Goal: Task Accomplishment & Management: Manage account settings

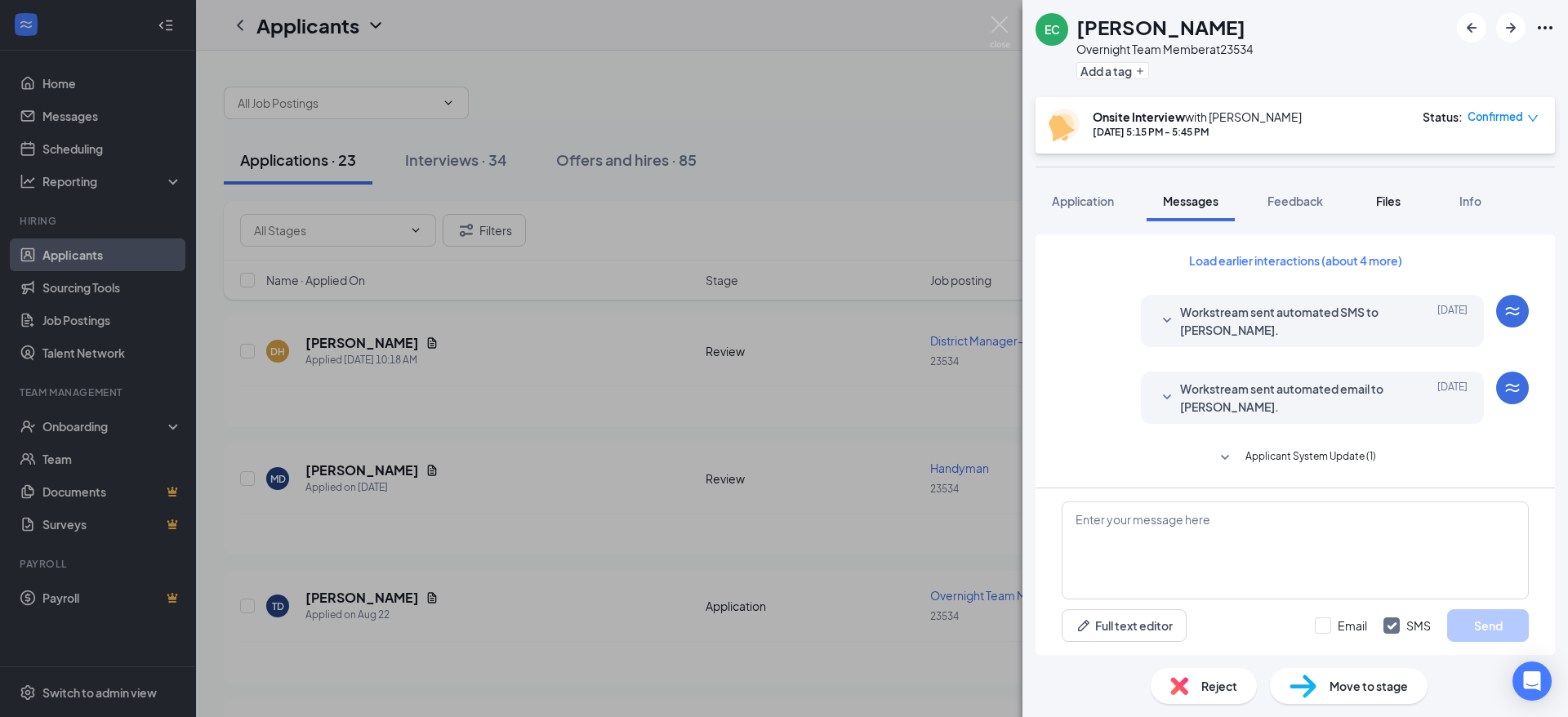
drag, startPoint x: 1384, startPoint y: 200, endPoint x: 1396, endPoint y: 212, distance: 17.0
click at [1386, 200] on span "Files" at bounding box center [1389, 200] width 25 height 15
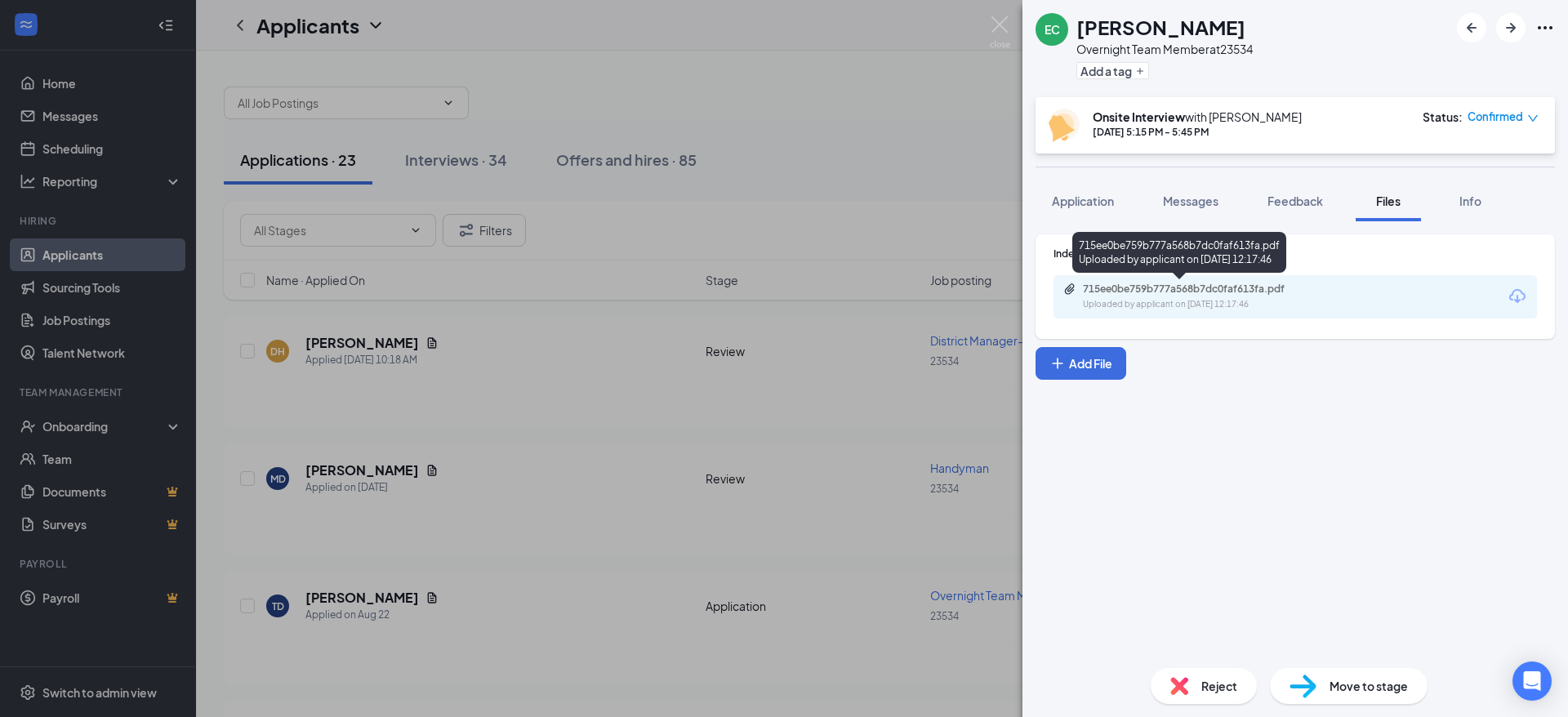
click at [1219, 285] on div "715ee0be759b777a568b7dc0faf613fa.pdf" at bounding box center [1197, 289] width 229 height 13
click at [995, 24] on img at bounding box center [1000, 32] width 20 height 32
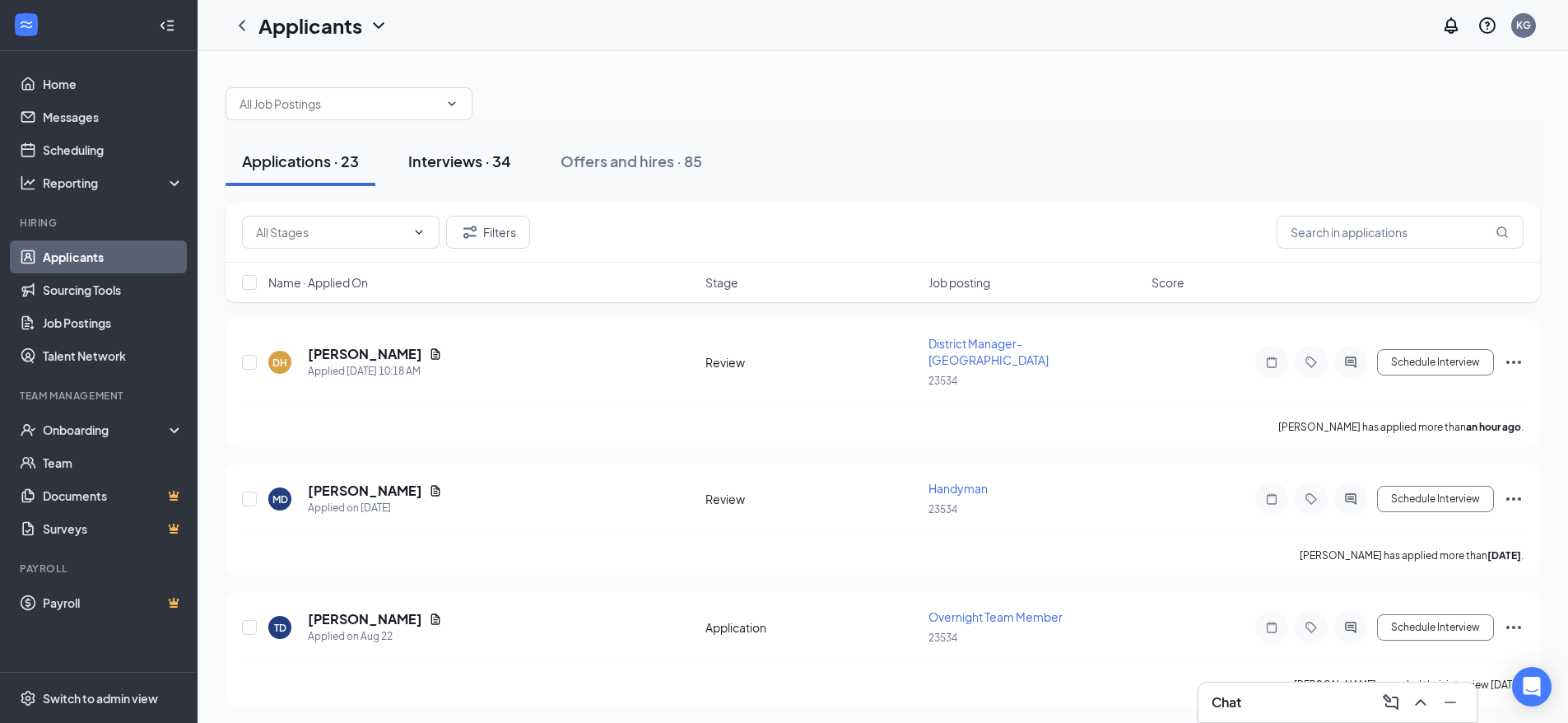
click at [437, 163] on div "Interviews · 34" at bounding box center [460, 161] width 103 height 21
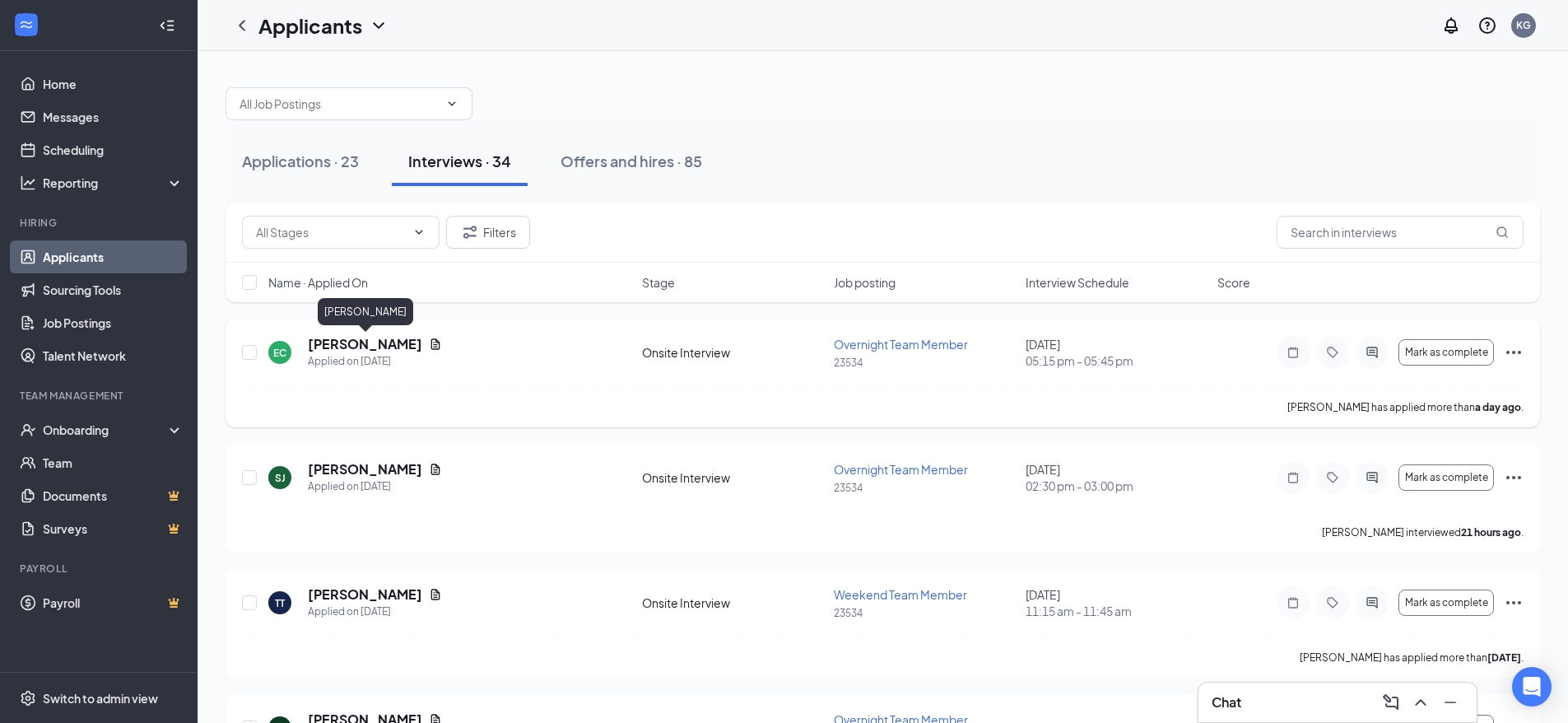
click at [376, 346] on h5 "[PERSON_NAME]" at bounding box center [365, 344] width 114 height 18
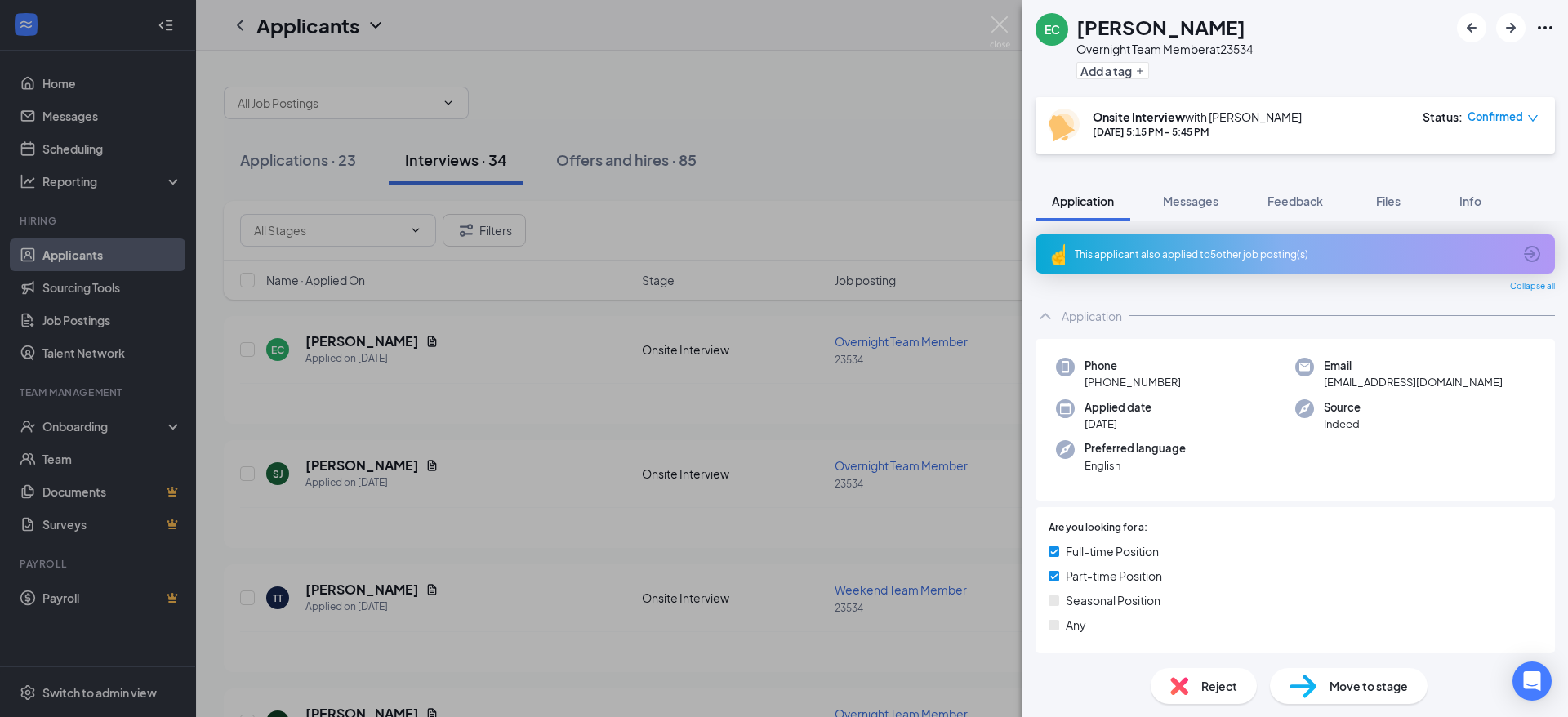
click at [1524, 122] on div "Confirmed" at bounding box center [1503, 117] width 71 height 16
click at [1484, 191] on span "Mark complete" at bounding box center [1455, 191] width 82 height 18
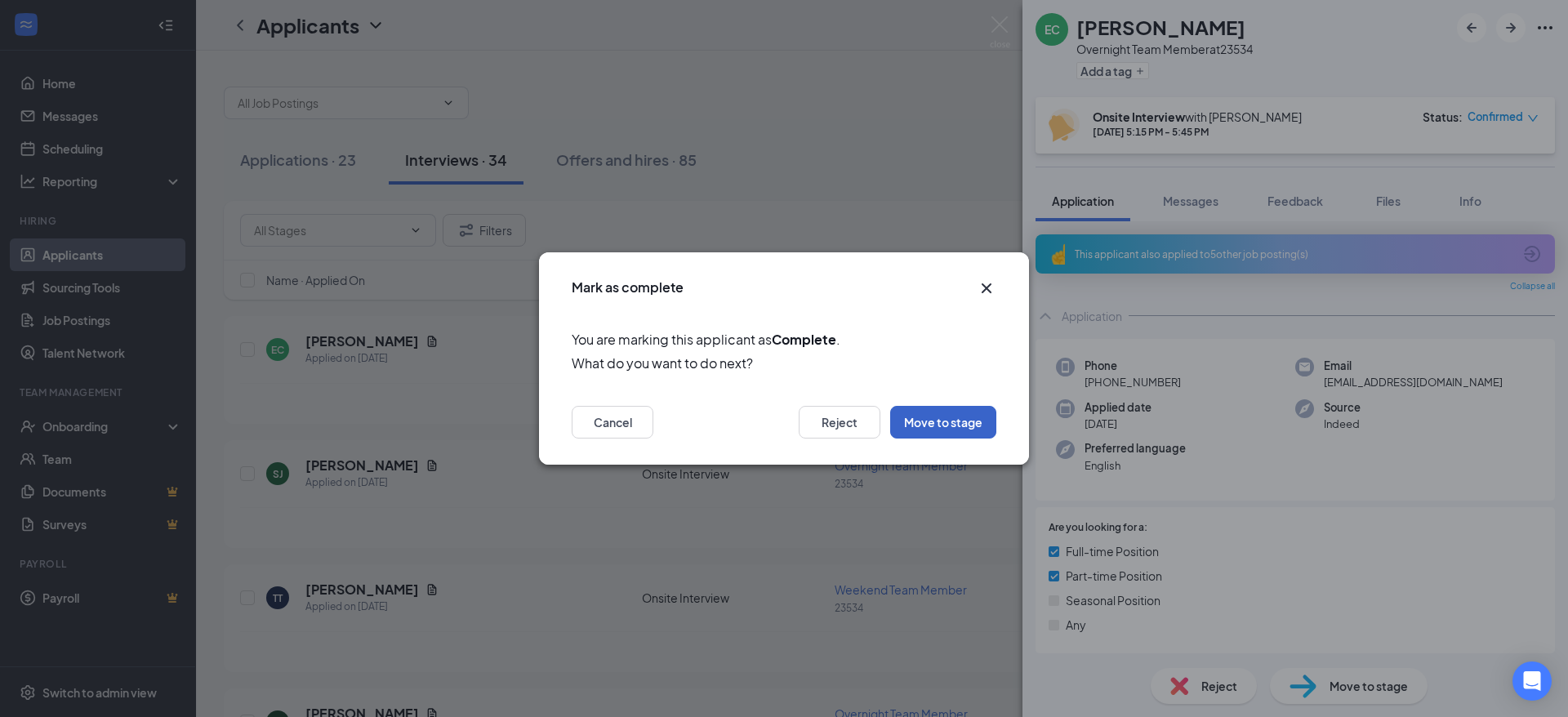
click at [991, 416] on button "Move to stage" at bounding box center [943, 422] width 106 height 33
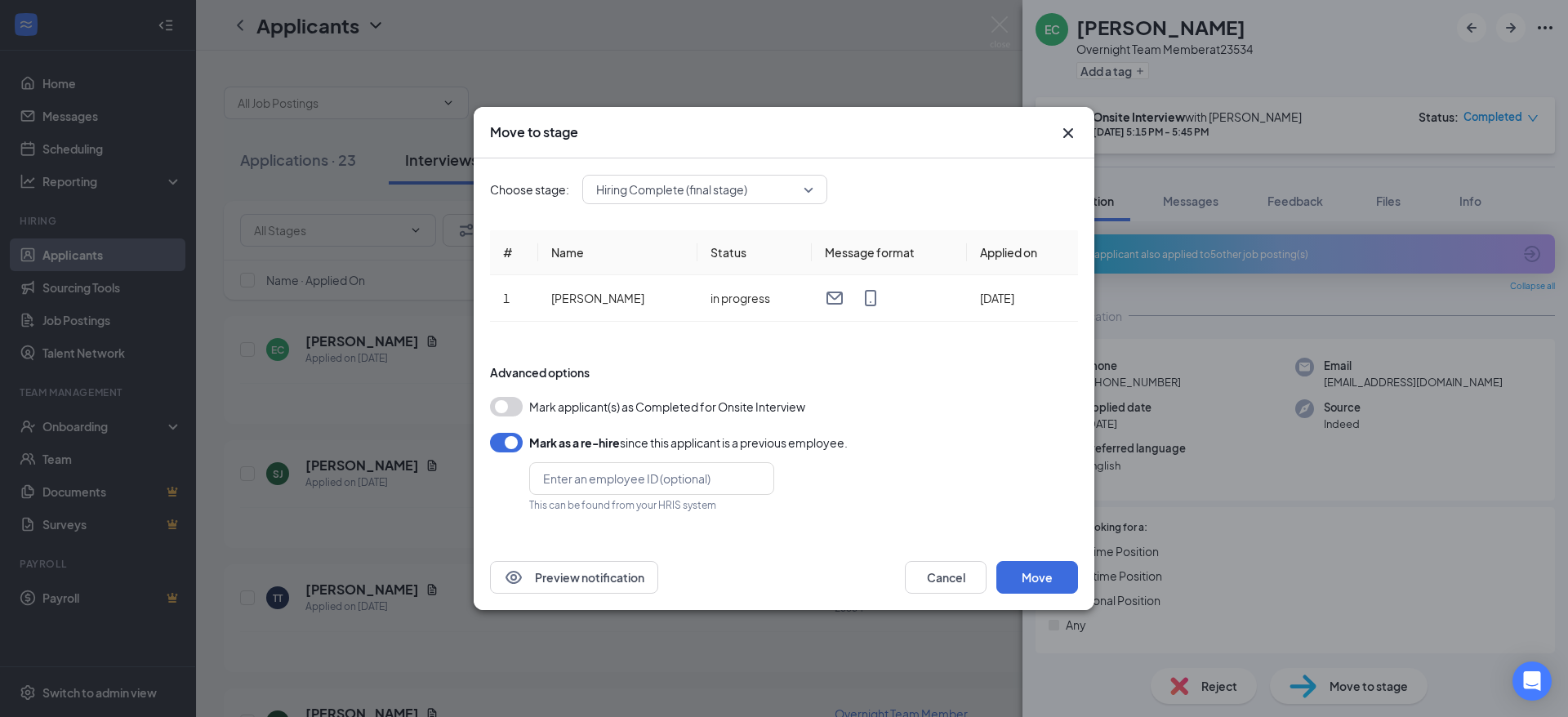
click at [515, 446] on button "button" at bounding box center [506, 443] width 33 height 20
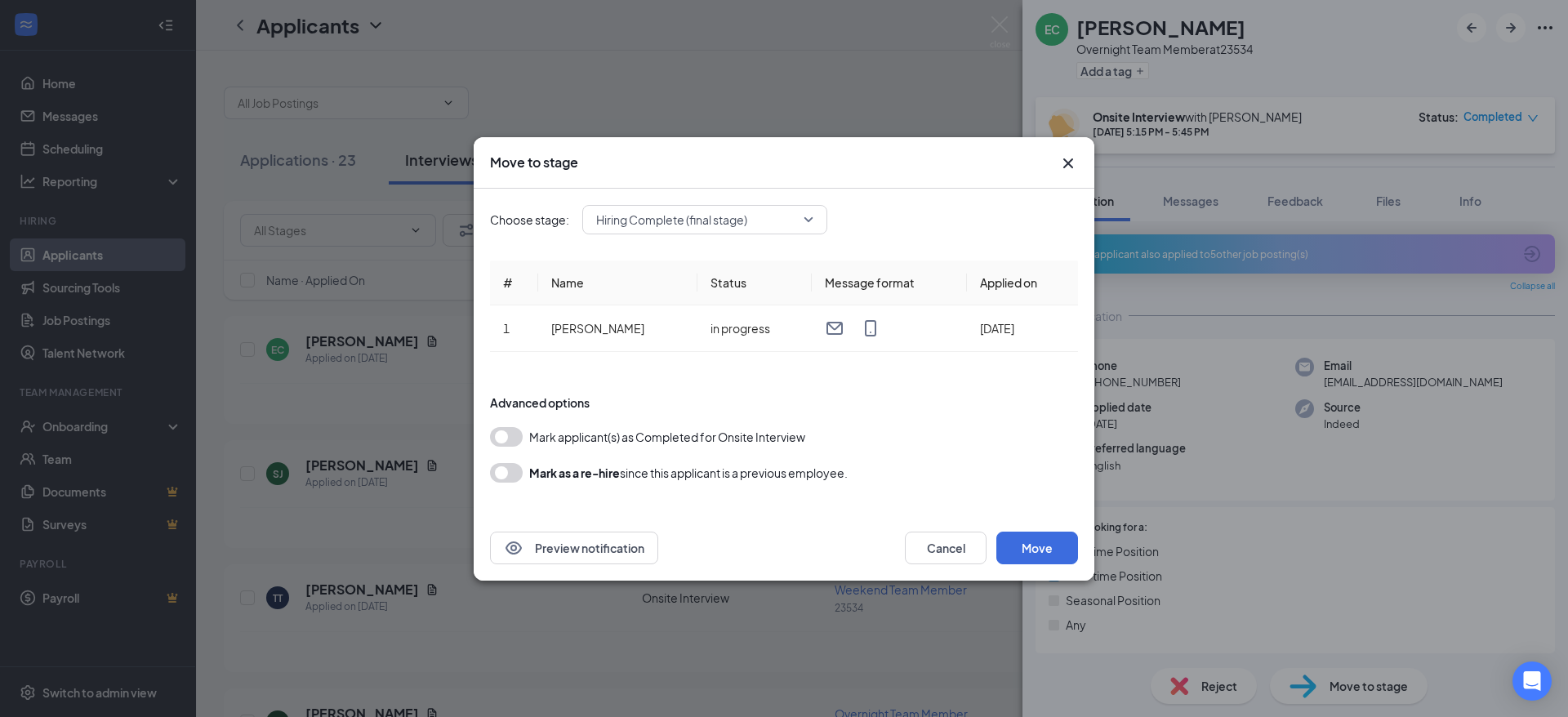
click at [520, 436] on button "button" at bounding box center [506, 436] width 33 height 20
click at [1062, 537] on button "Move" at bounding box center [1037, 548] width 82 height 33
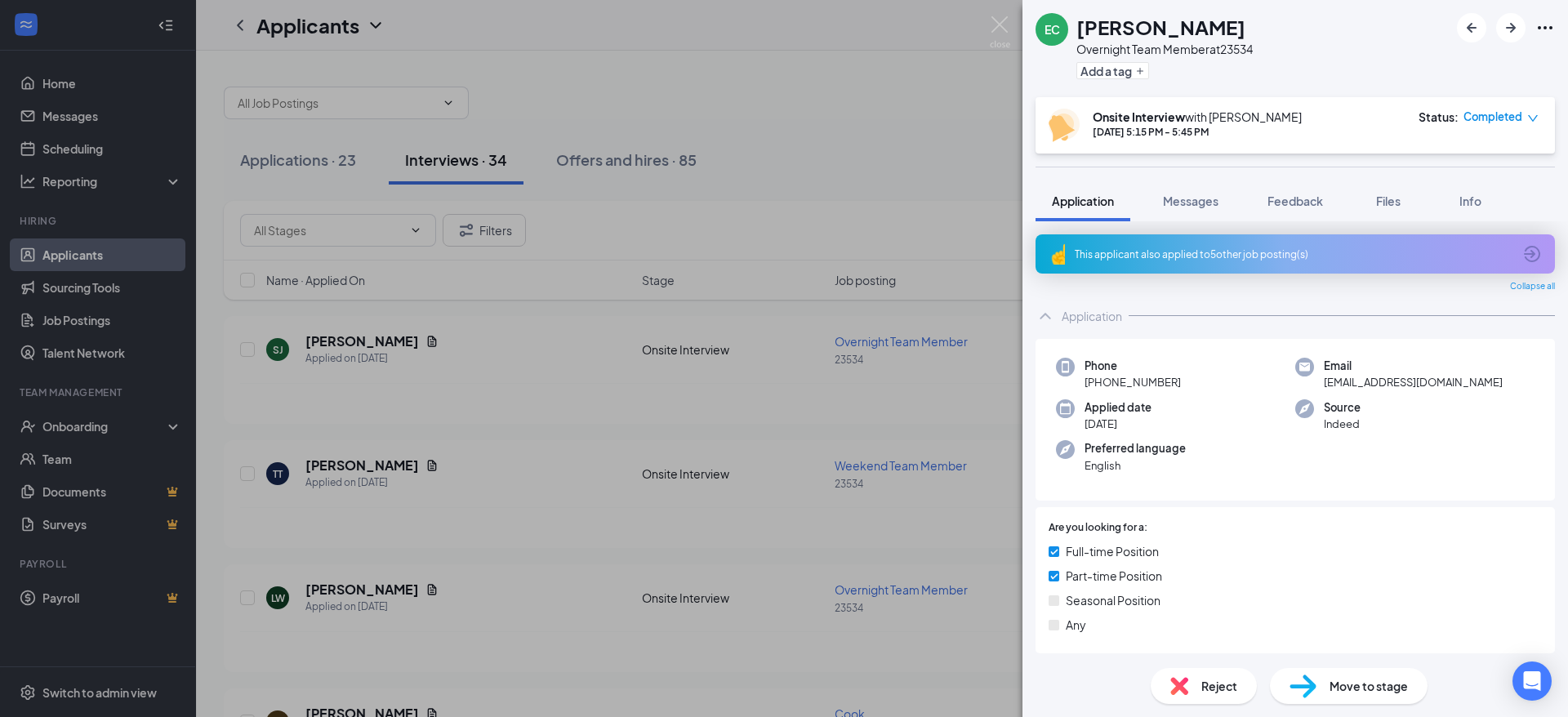
click at [106, 420] on div "EC [PERSON_NAME] Overnight Team Member at 23534 Add a tag Onsite Interview with…" at bounding box center [784, 358] width 1568 height 717
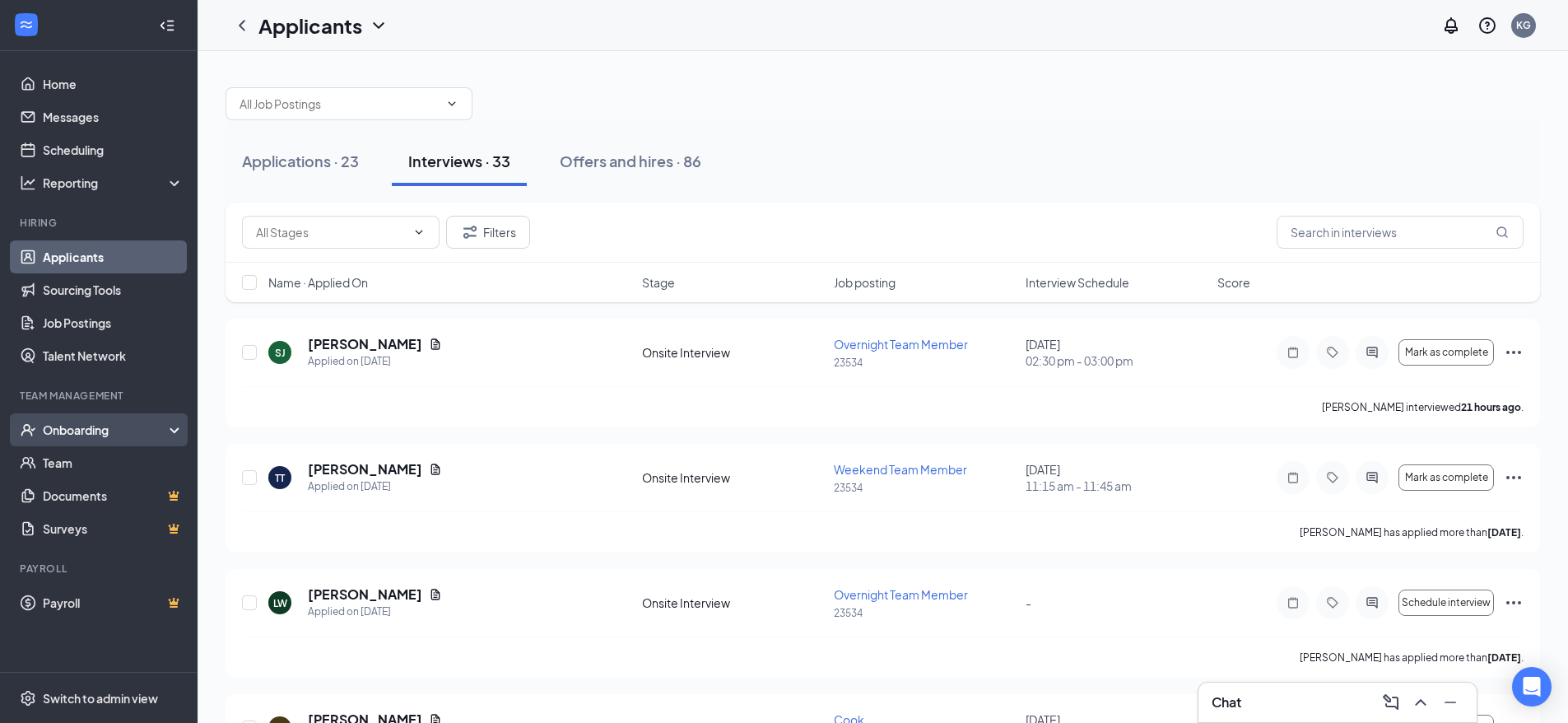
click at [181, 435] on div "Onboarding" at bounding box center [99, 429] width 198 height 33
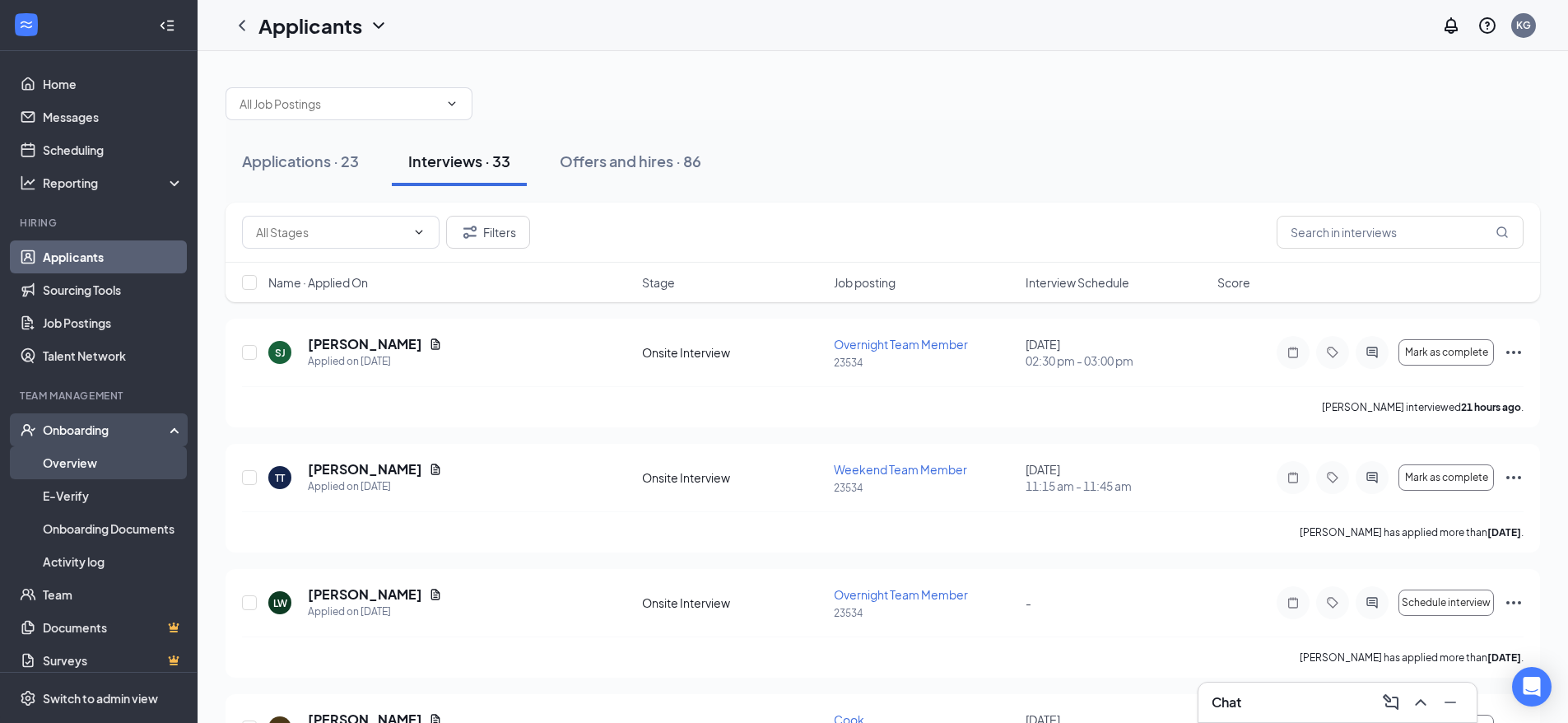
click at [78, 459] on link "Overview" at bounding box center [113, 463] width 141 height 33
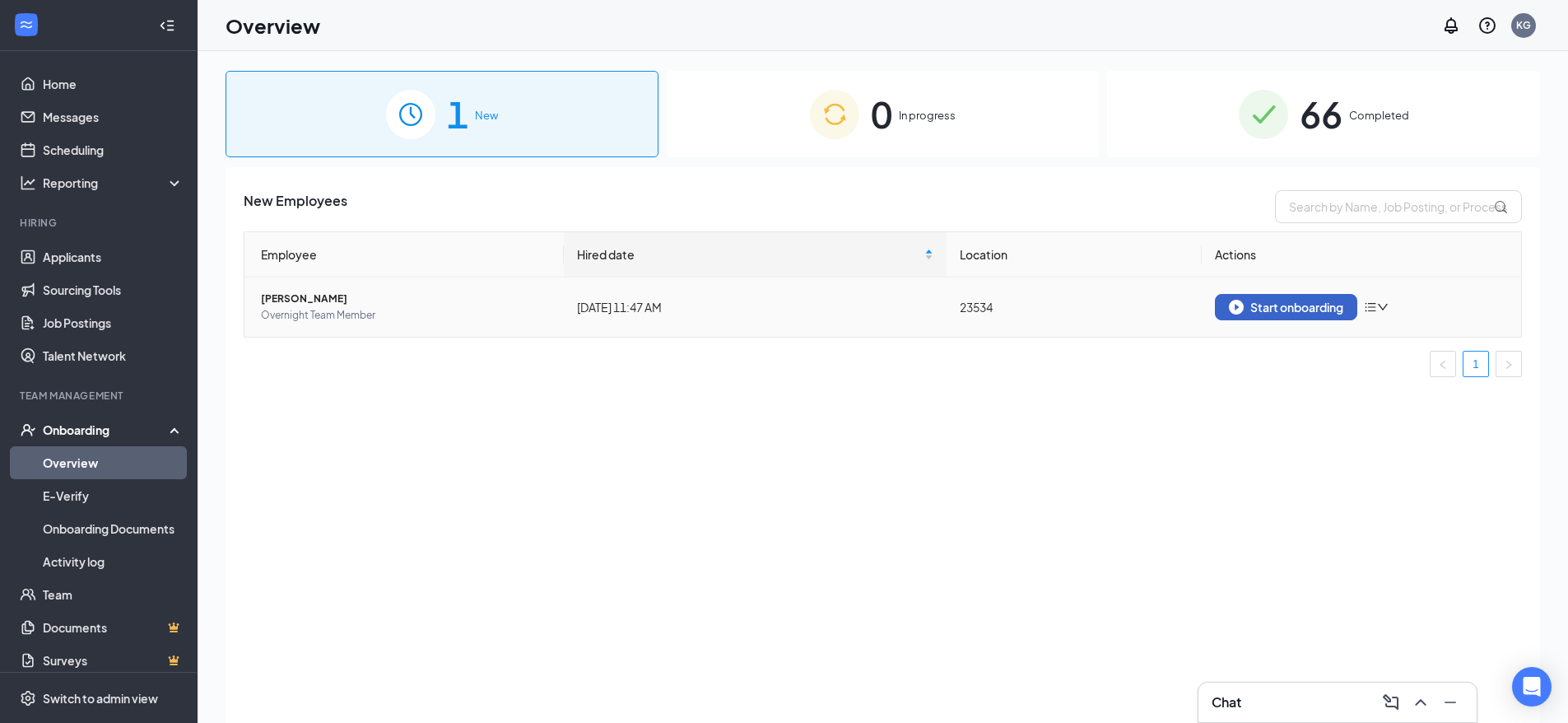
click at [1335, 307] on div "Start onboarding" at bounding box center [1286, 307] width 114 height 15
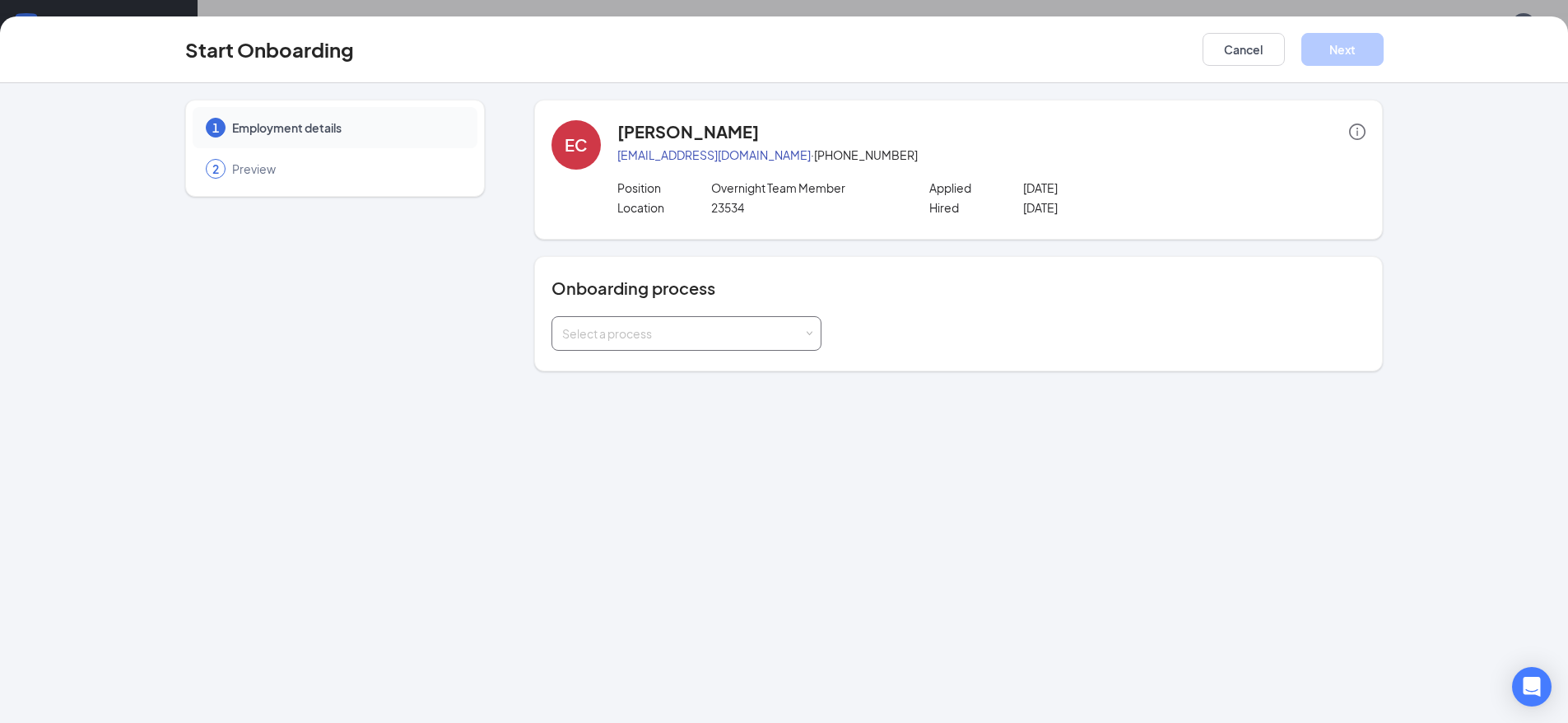
click at [704, 340] on div "Select a process" at bounding box center [683, 333] width 242 height 16
click at [657, 393] on li "Staff Member" at bounding box center [686, 398] width 270 height 30
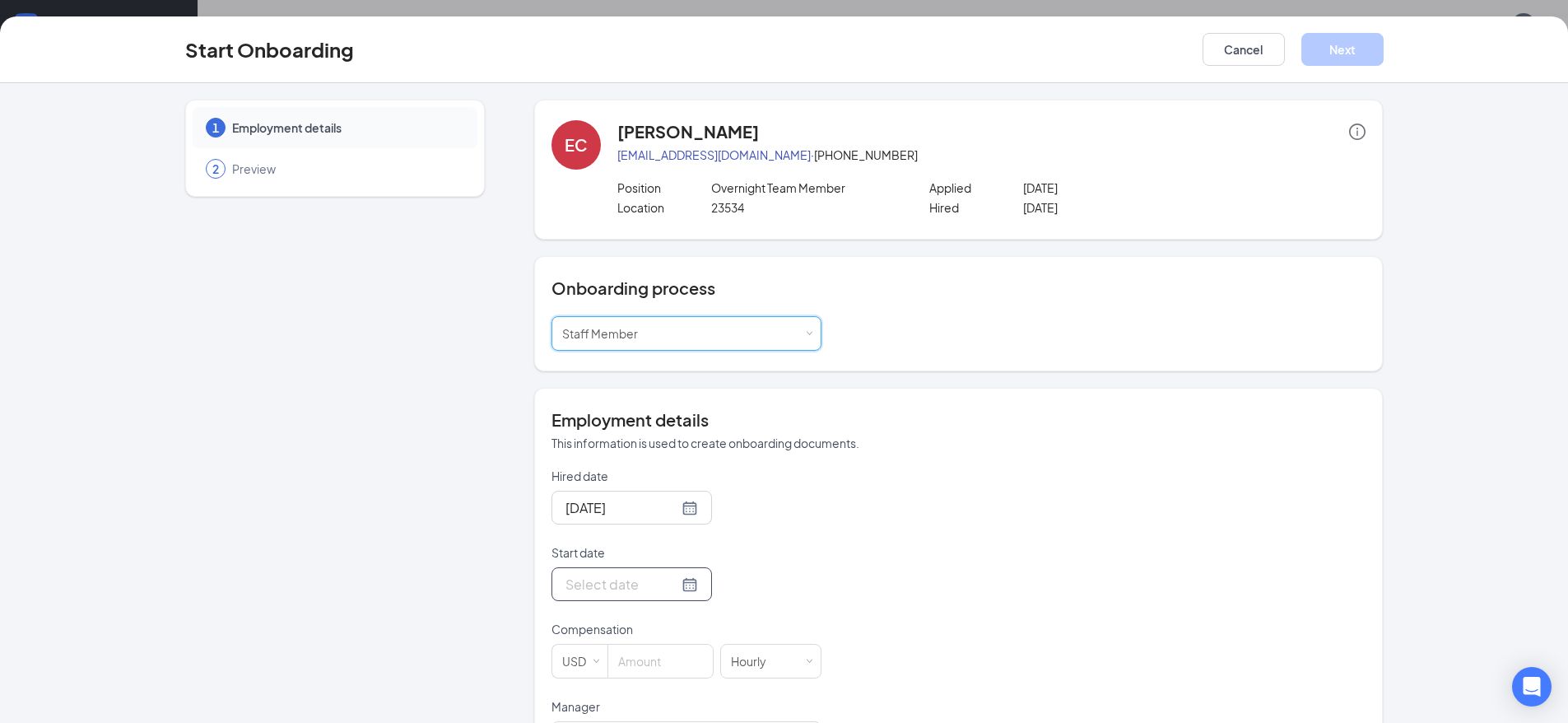
click at [674, 598] on div at bounding box center [631, 585] width 161 height 34
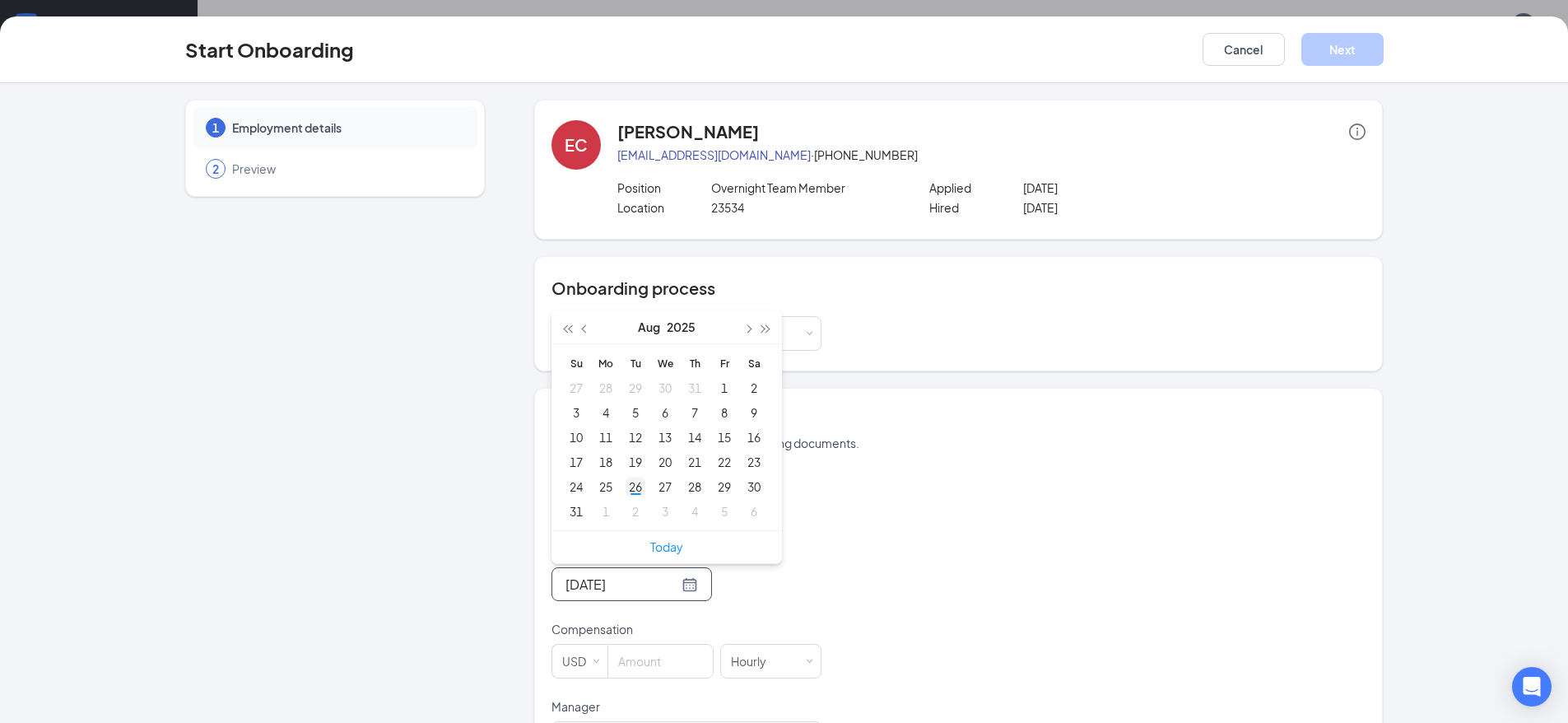
type input "[DATE]"
click at [626, 491] on div "26" at bounding box center [636, 487] width 20 height 20
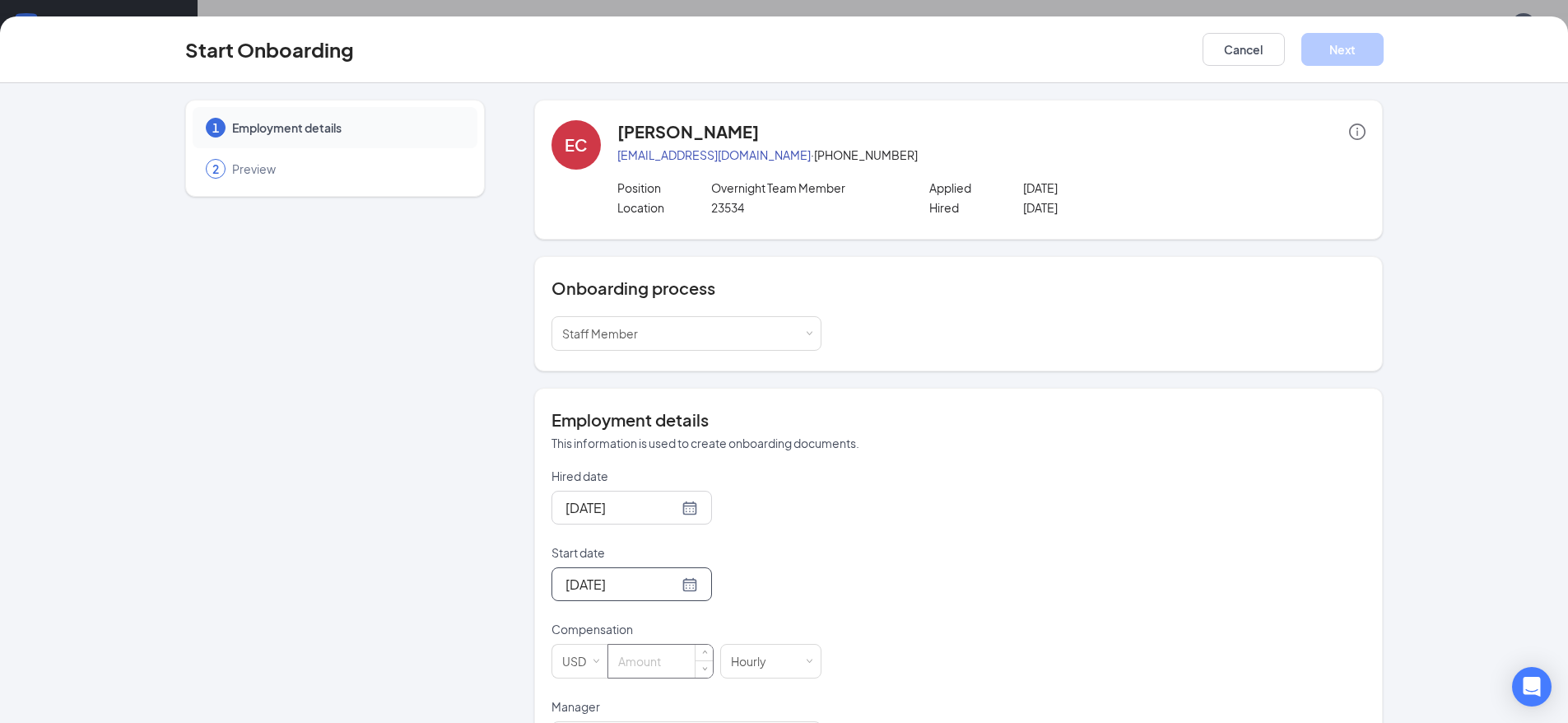
click at [643, 663] on input at bounding box center [660, 661] width 104 height 33
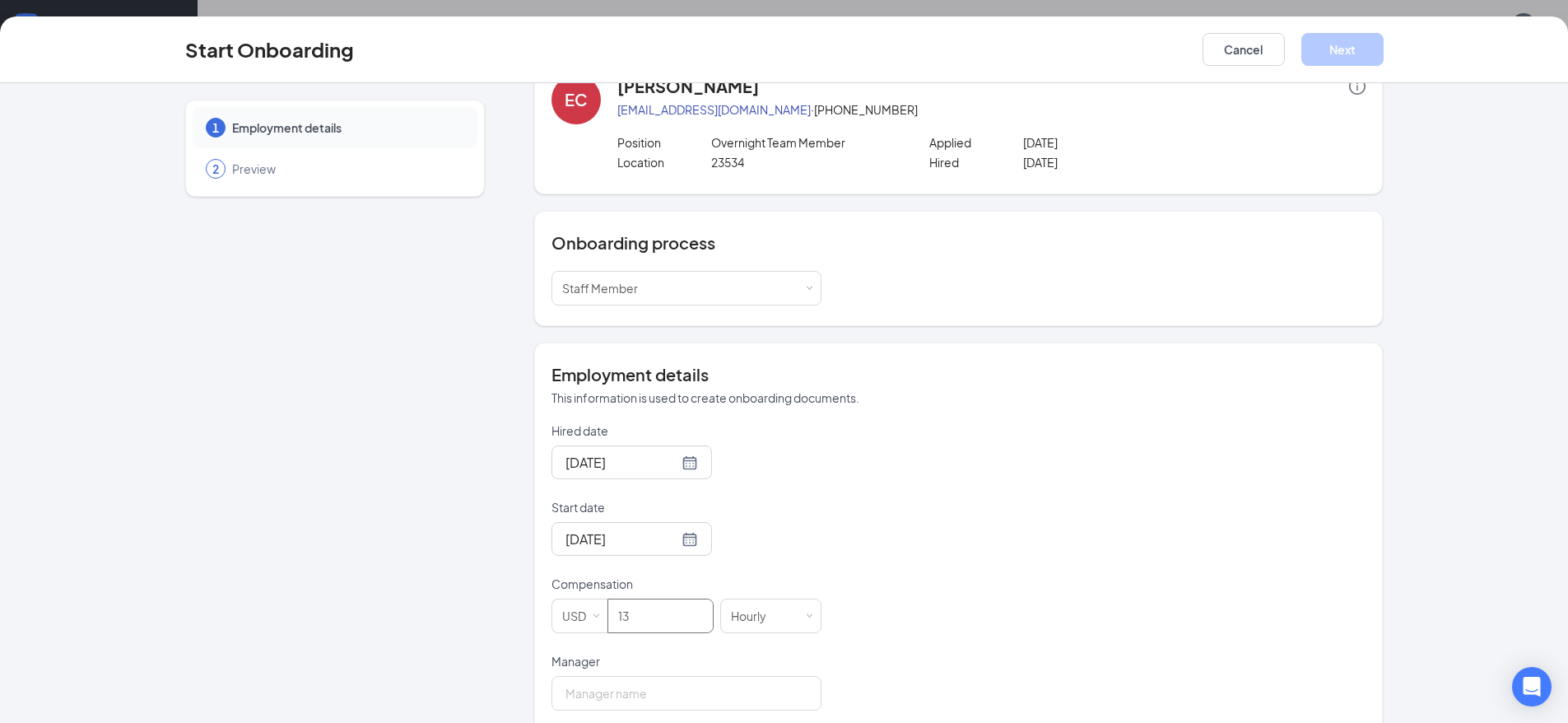
scroll to position [70, 0]
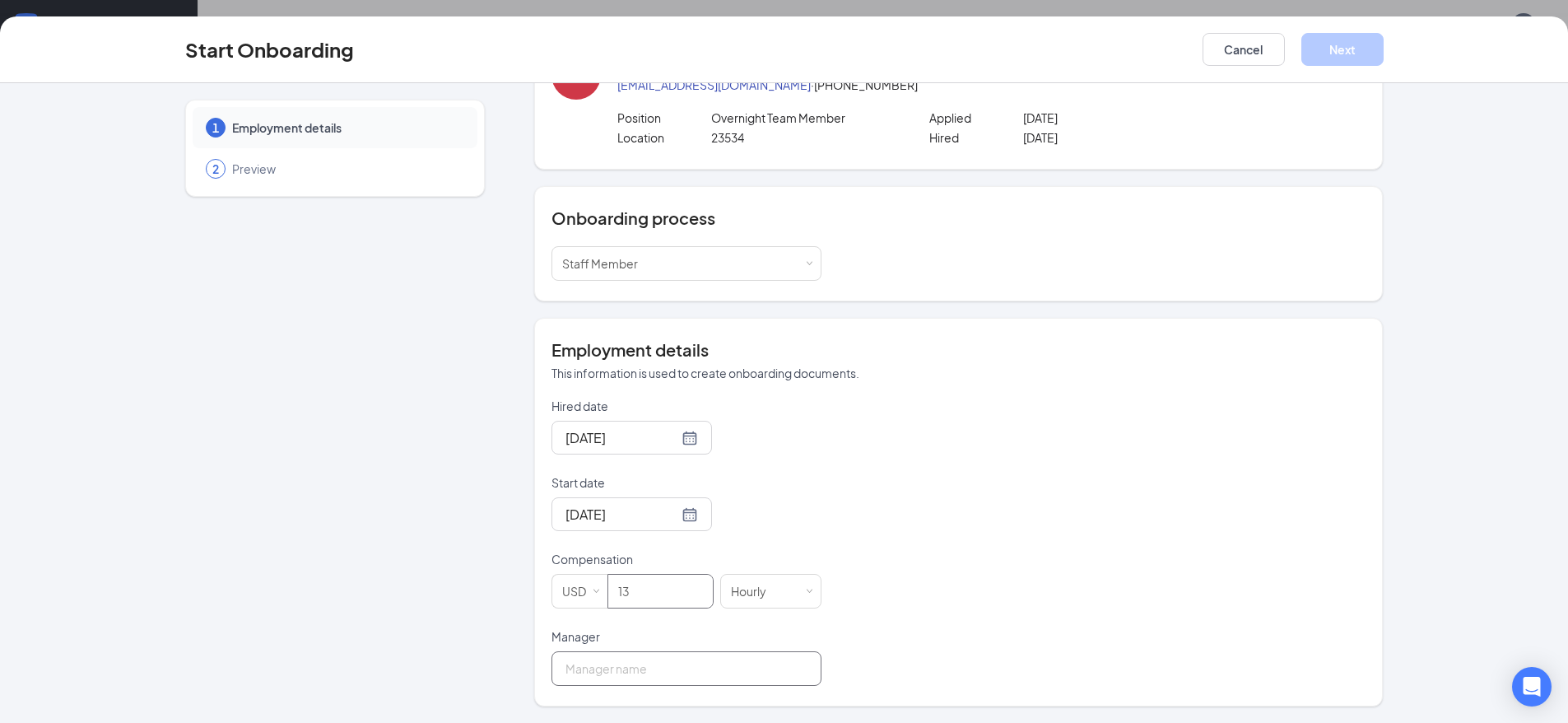
type input "13"
click at [657, 672] on input "Manager" at bounding box center [686, 668] width 270 height 35
type input "rhenry"
click at [1336, 51] on button "Next" at bounding box center [1343, 49] width 83 height 33
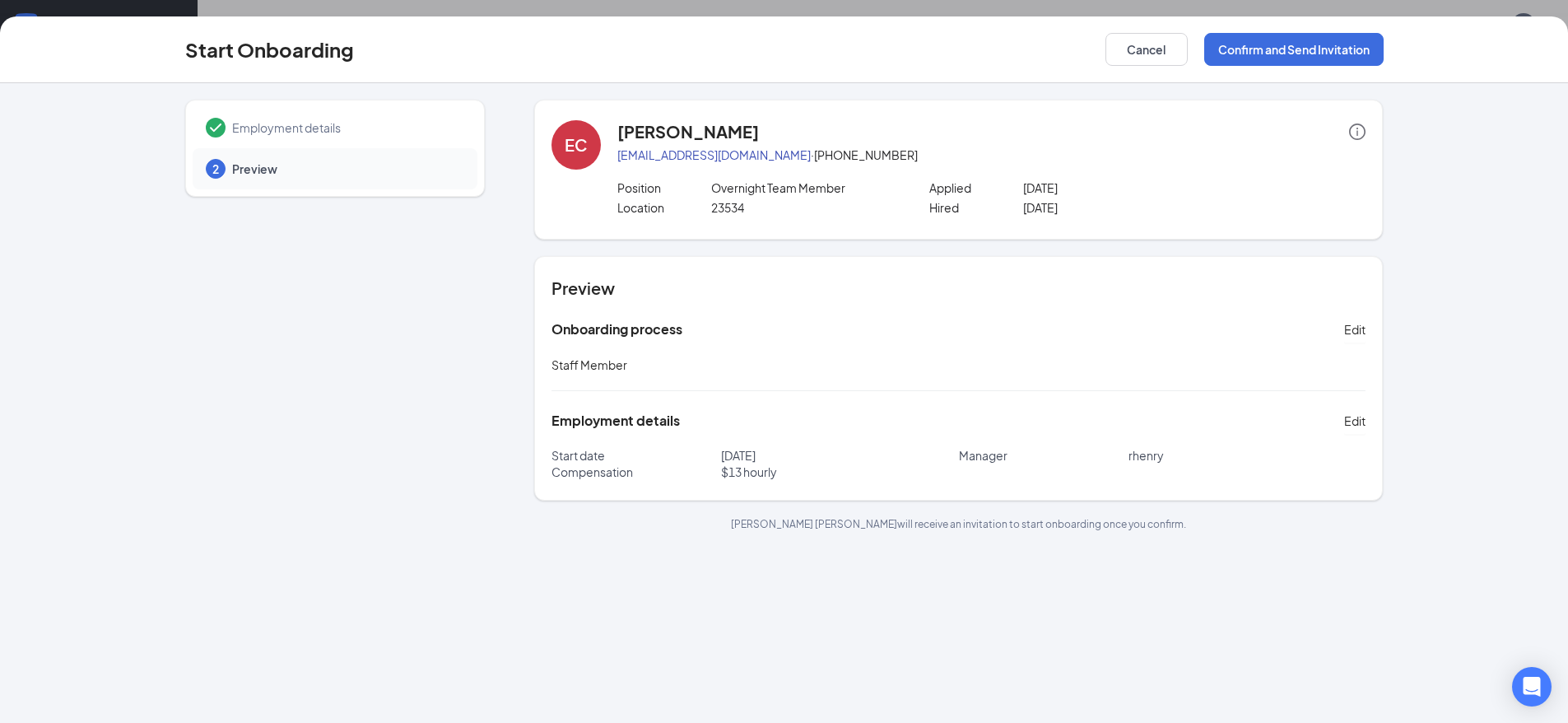
scroll to position [0, 0]
click at [1299, 55] on button "Confirm and Send Invitation" at bounding box center [1294, 49] width 180 height 33
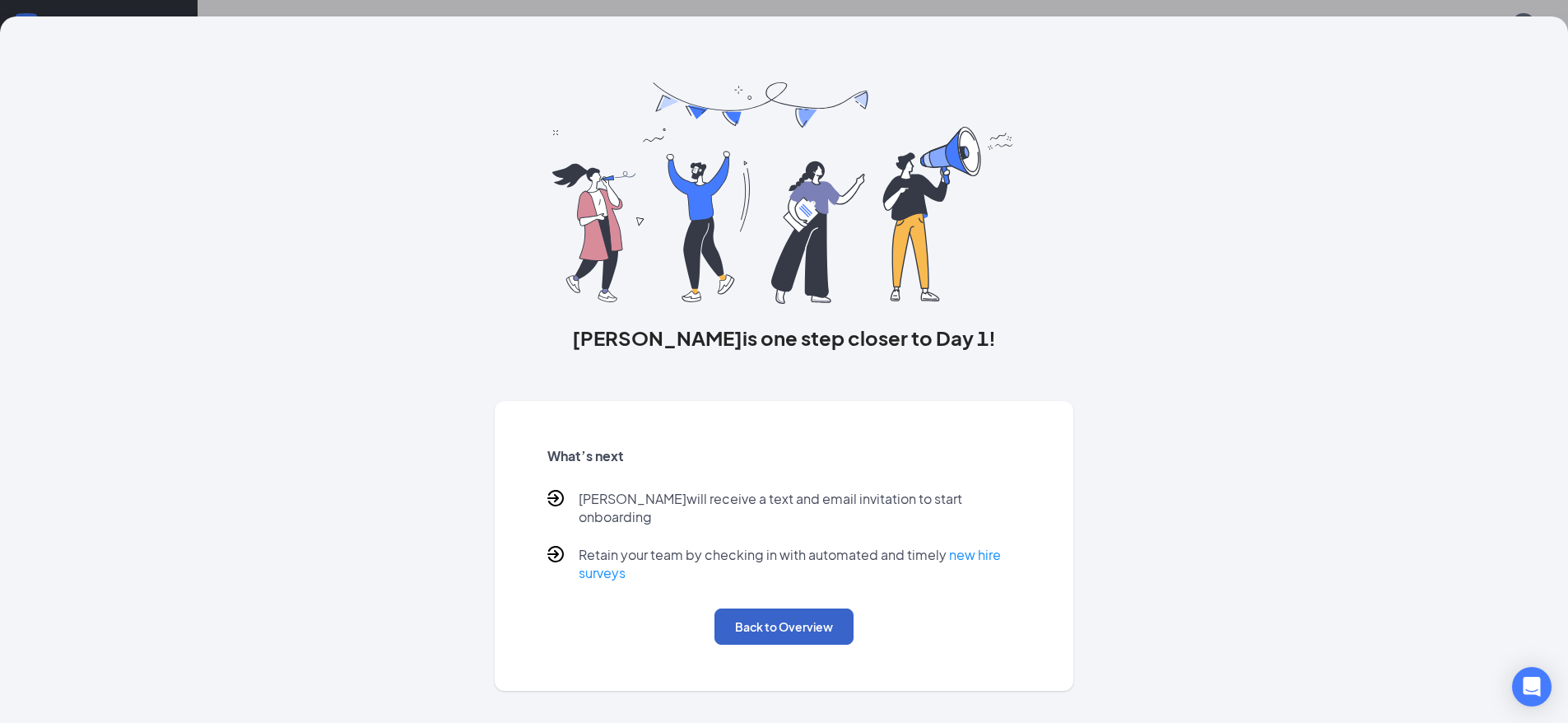
click at [836, 609] on button "Back to Overview" at bounding box center [784, 626] width 139 height 36
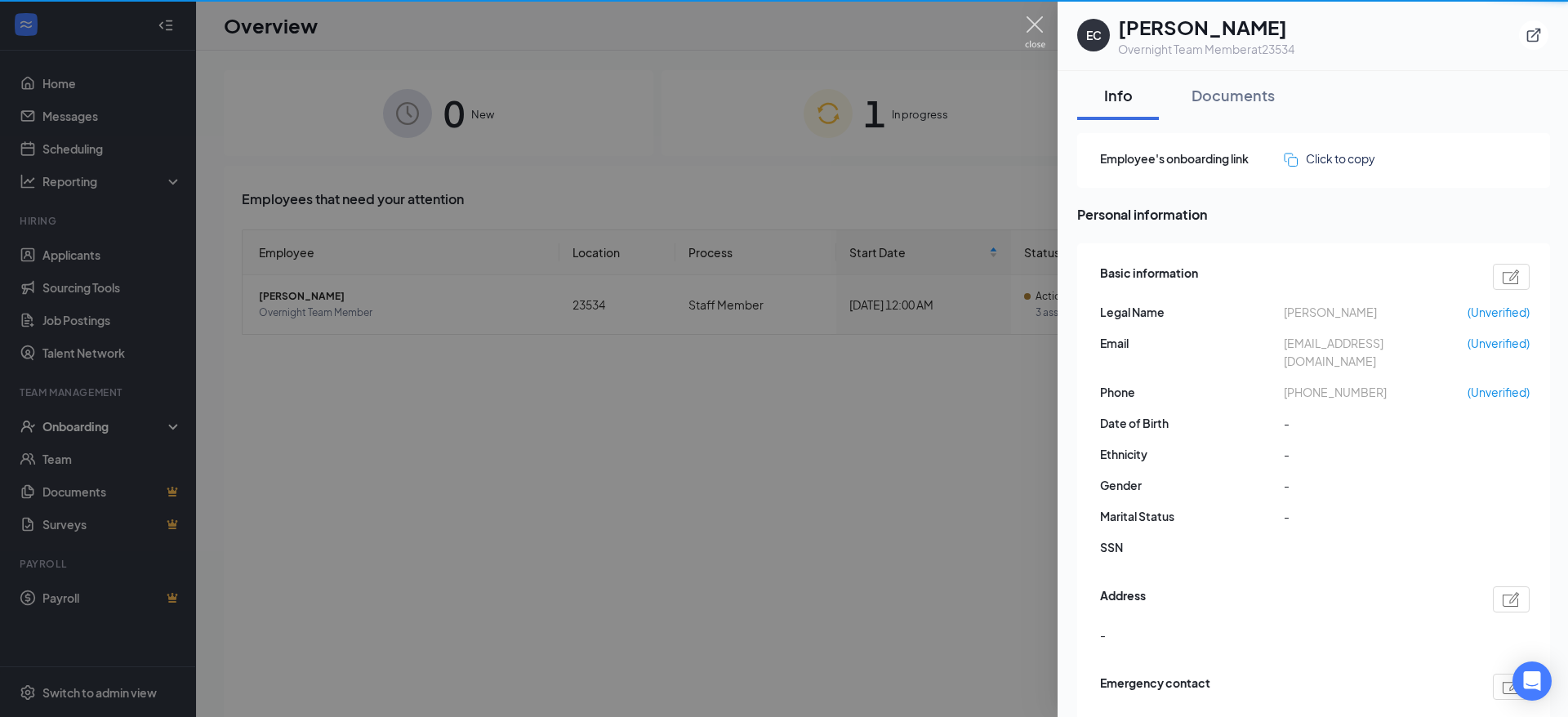
click at [1044, 41] on img at bounding box center [1034, 32] width 20 height 32
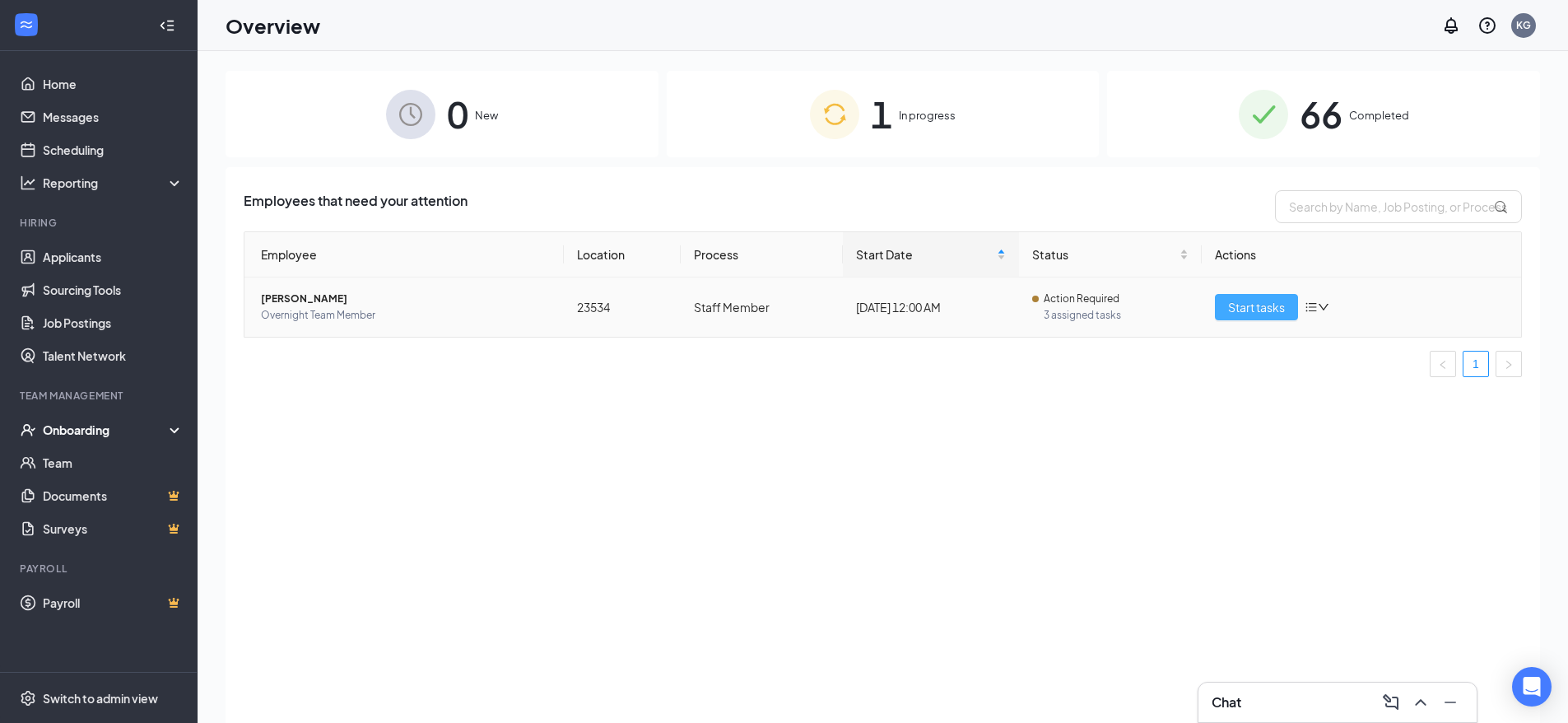
click at [1253, 312] on span "Start tasks" at bounding box center [1256, 307] width 57 height 18
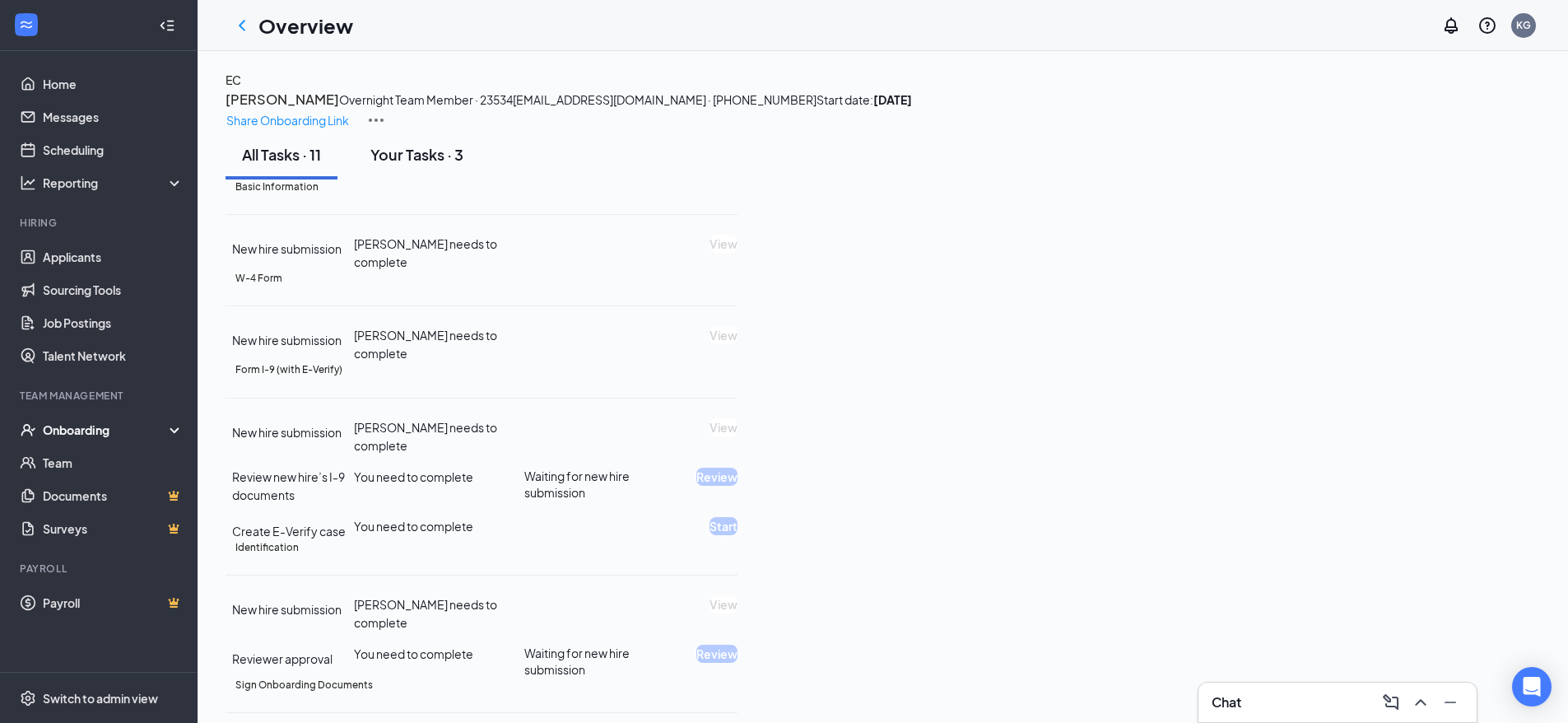
click at [440, 164] on div "Your Tasks · 3" at bounding box center [418, 154] width 93 height 21
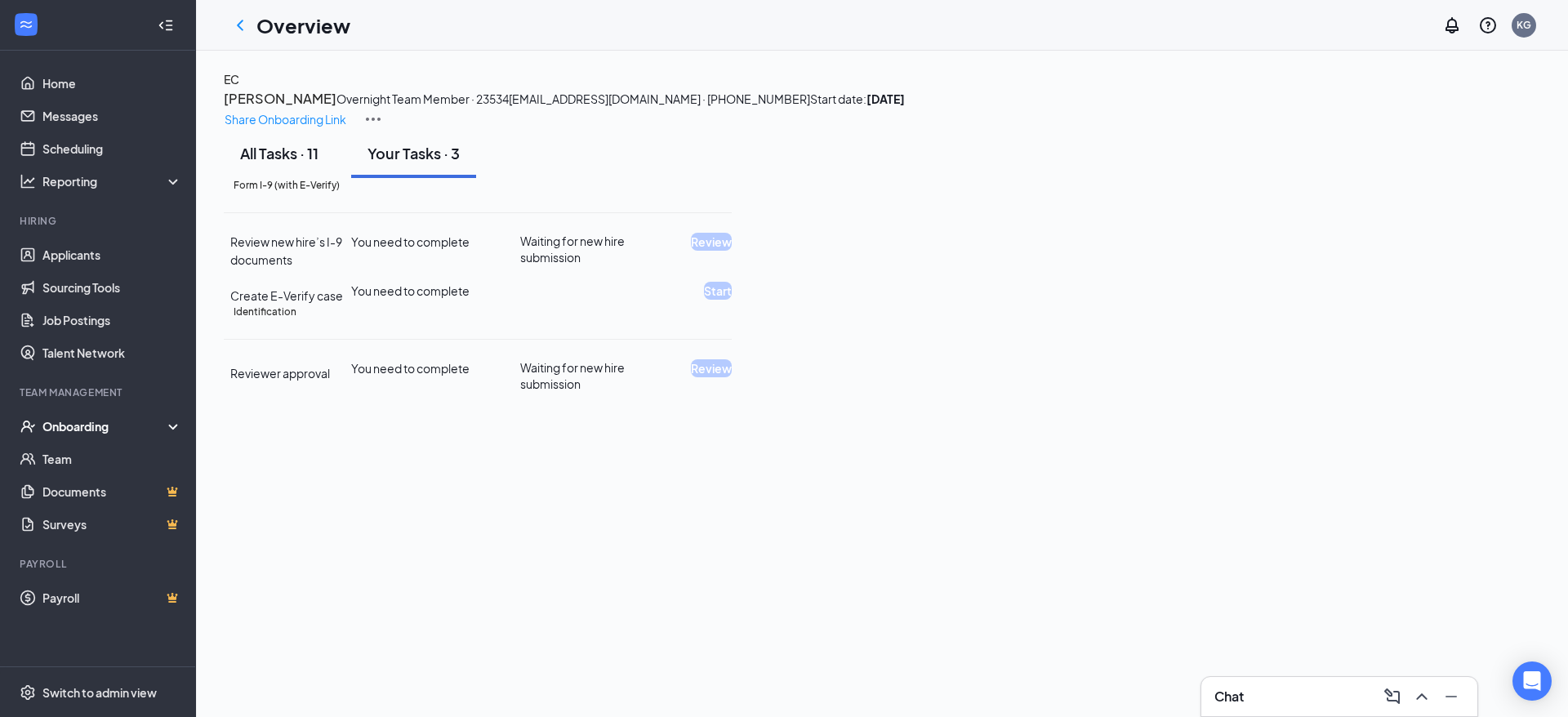
click at [301, 163] on div "All Tasks · 11" at bounding box center [280, 152] width 78 height 20
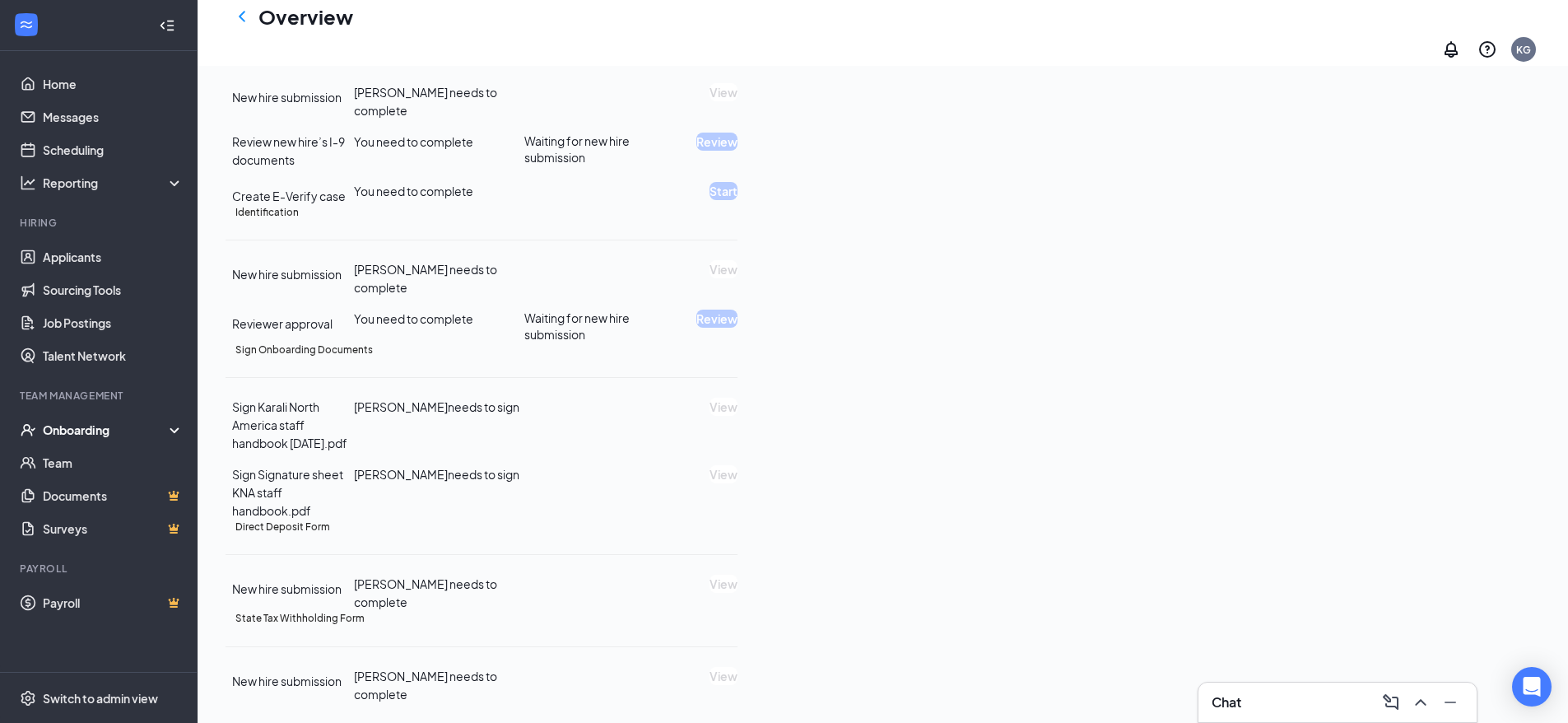
scroll to position [628, 0]
click at [116, 419] on div "Onboarding" at bounding box center [99, 429] width 198 height 33
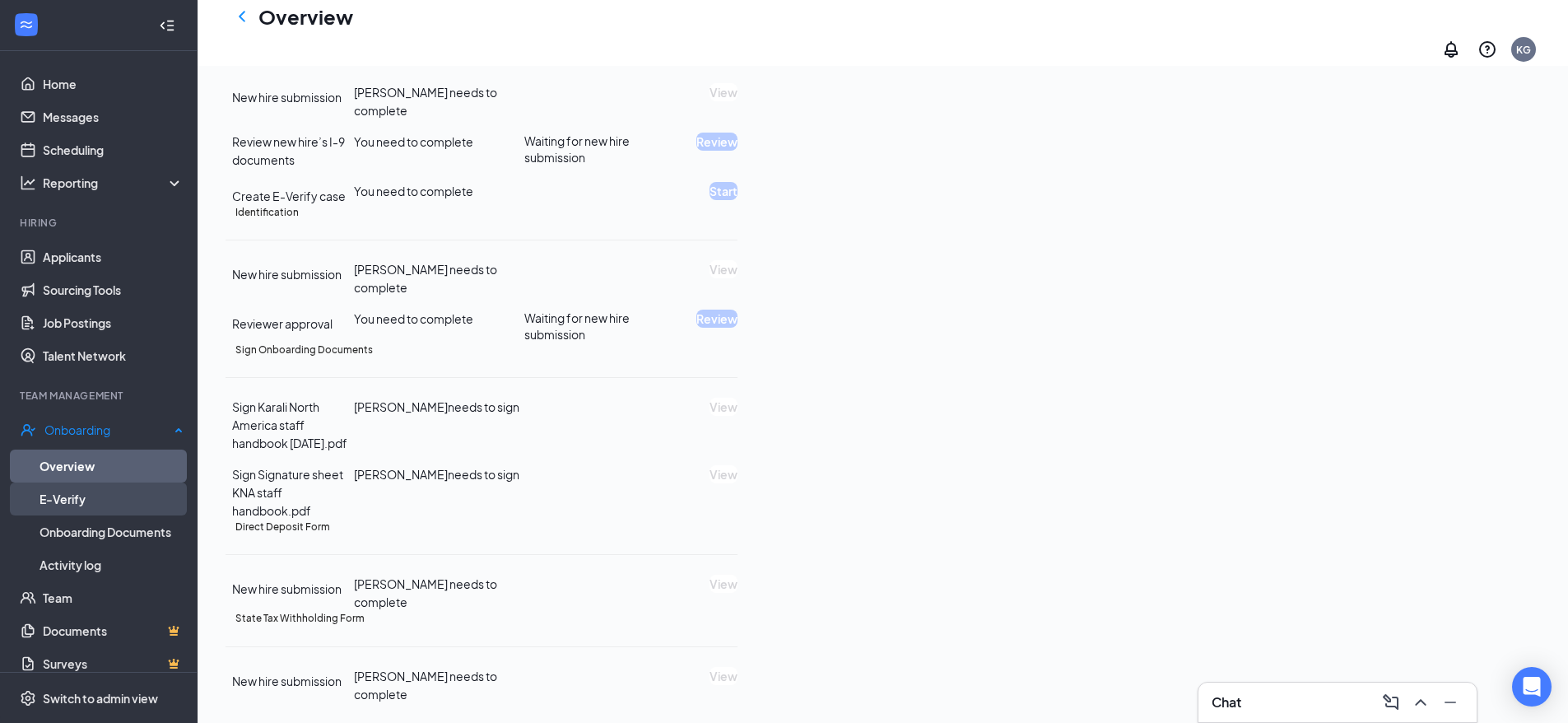
click at [55, 485] on link "E-Verify" at bounding box center [111, 498] width 144 height 33
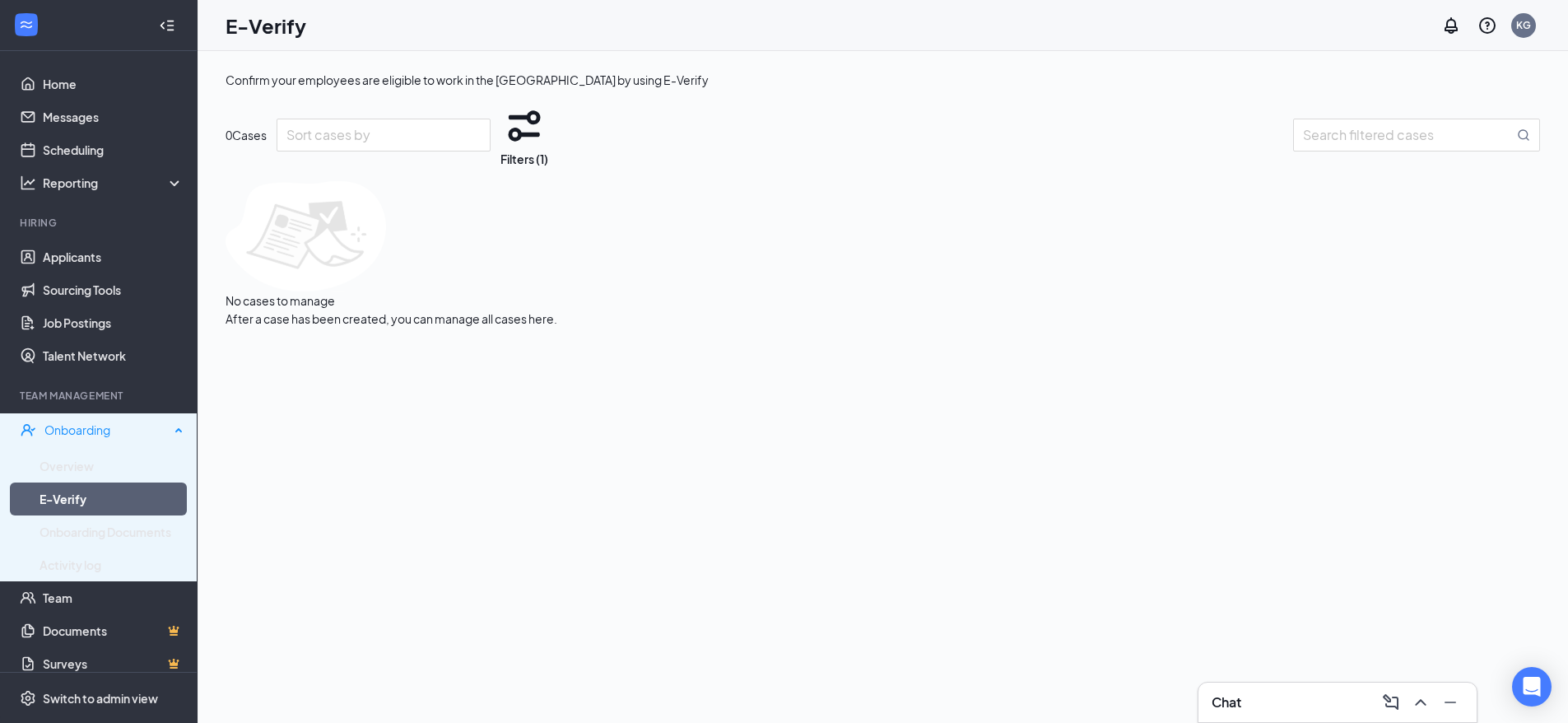
click at [74, 436] on div "Onboarding" at bounding box center [107, 429] width 125 height 16
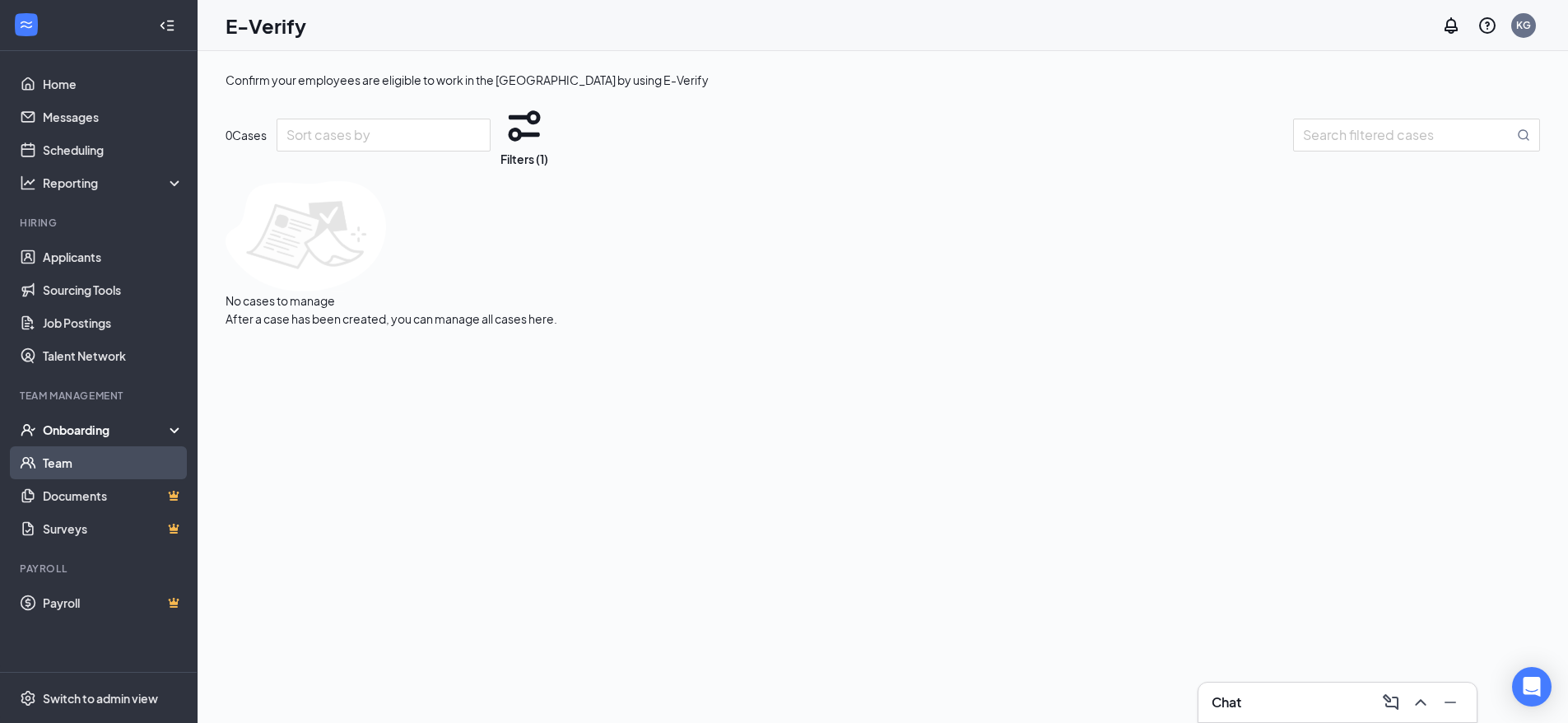
click at [73, 460] on link "Team" at bounding box center [113, 463] width 141 height 33
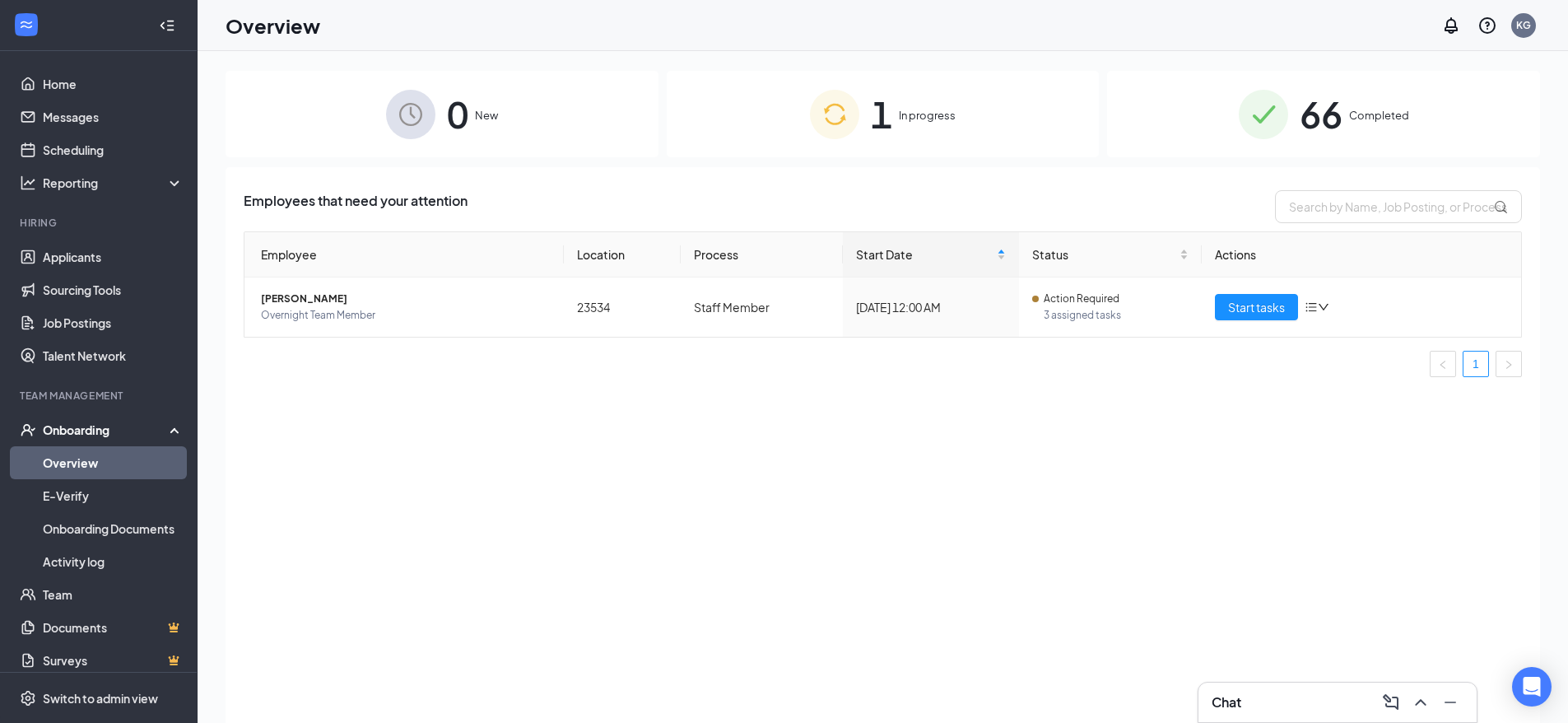
click at [909, 98] on div "1 In progress" at bounding box center [884, 114] width 433 height 86
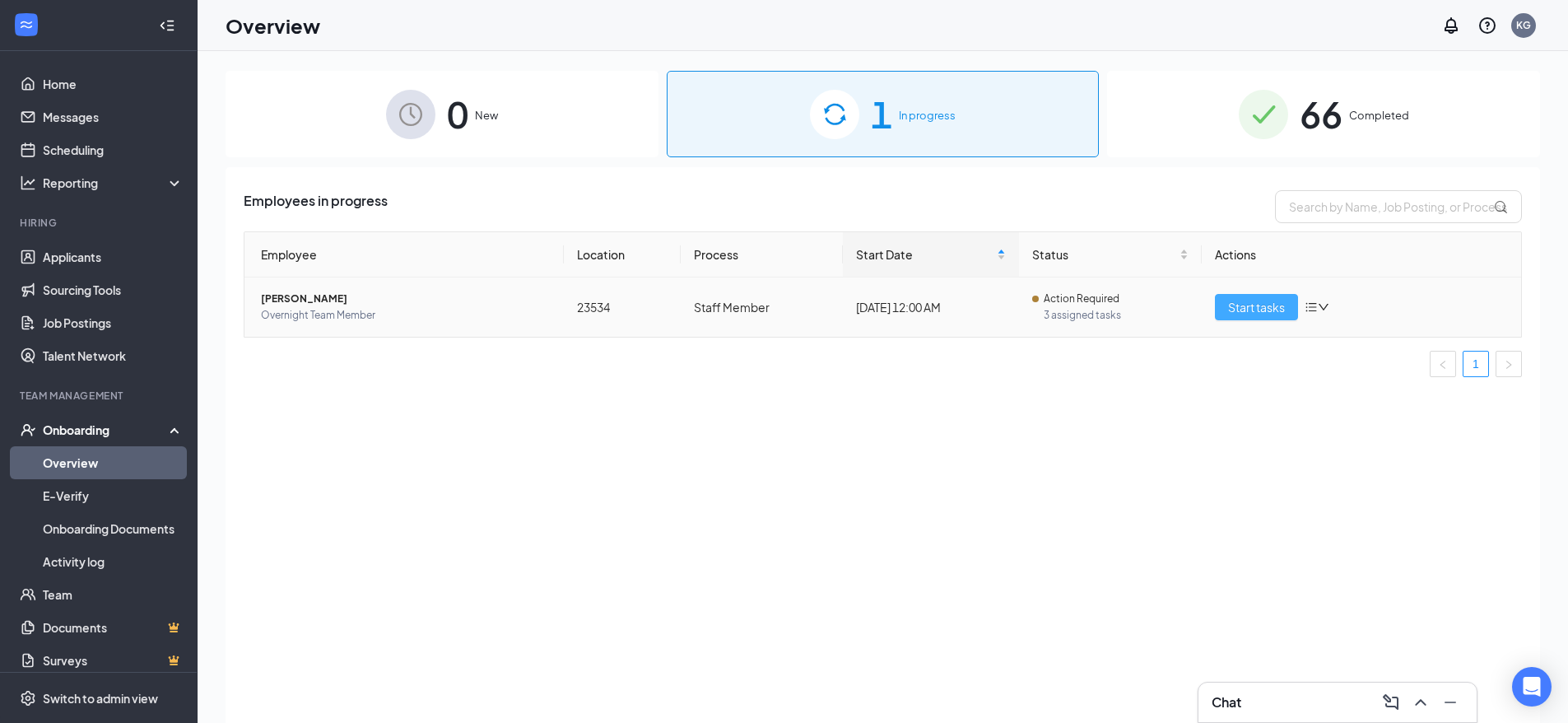
click at [1227, 300] on button "Start tasks" at bounding box center [1256, 306] width 84 height 26
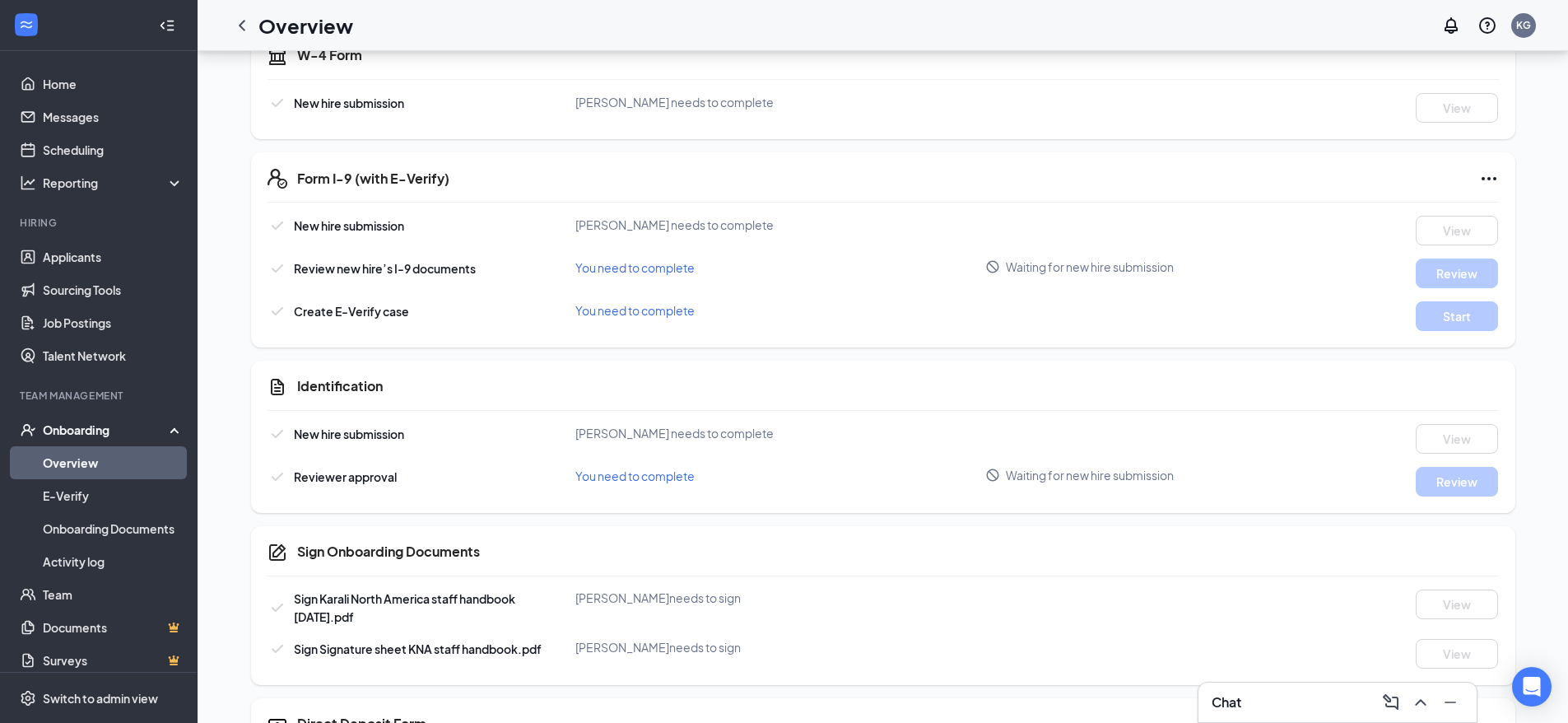
scroll to position [628, 0]
